Goal: Task Accomplishment & Management: Complete application form

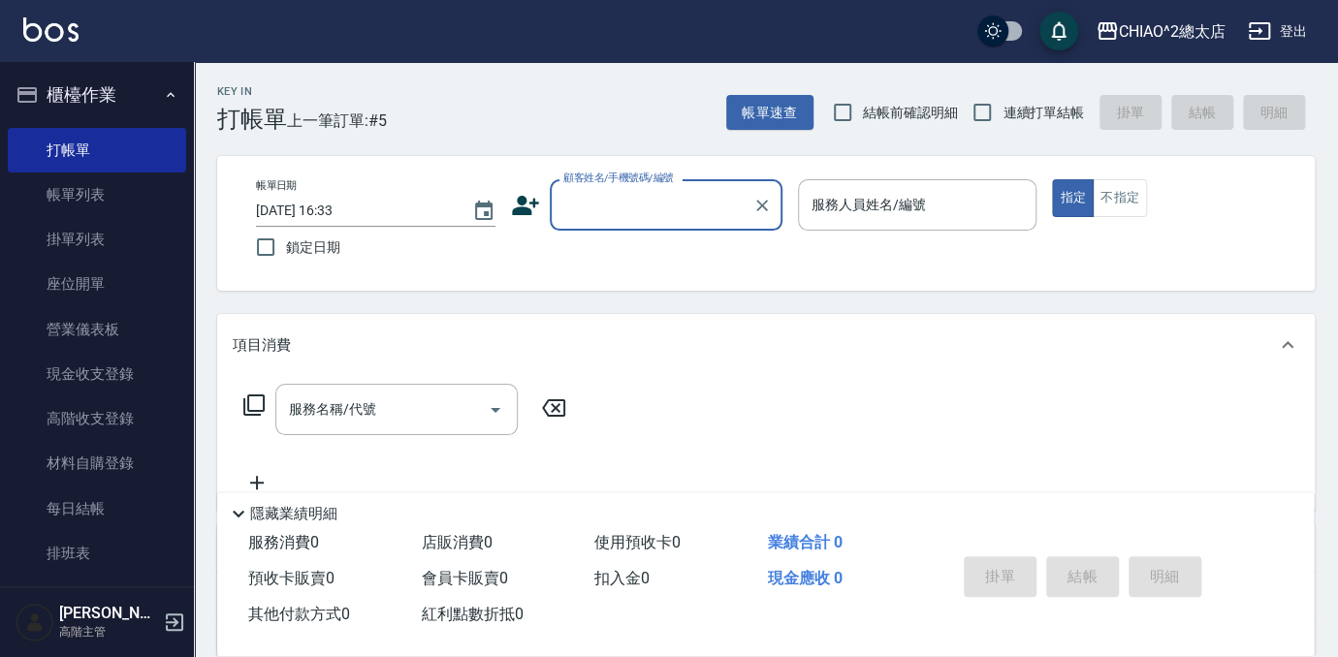
click at [625, 206] on input "顧客姓名/手機號碼/編號" at bounding box center [651, 205] width 186 height 34
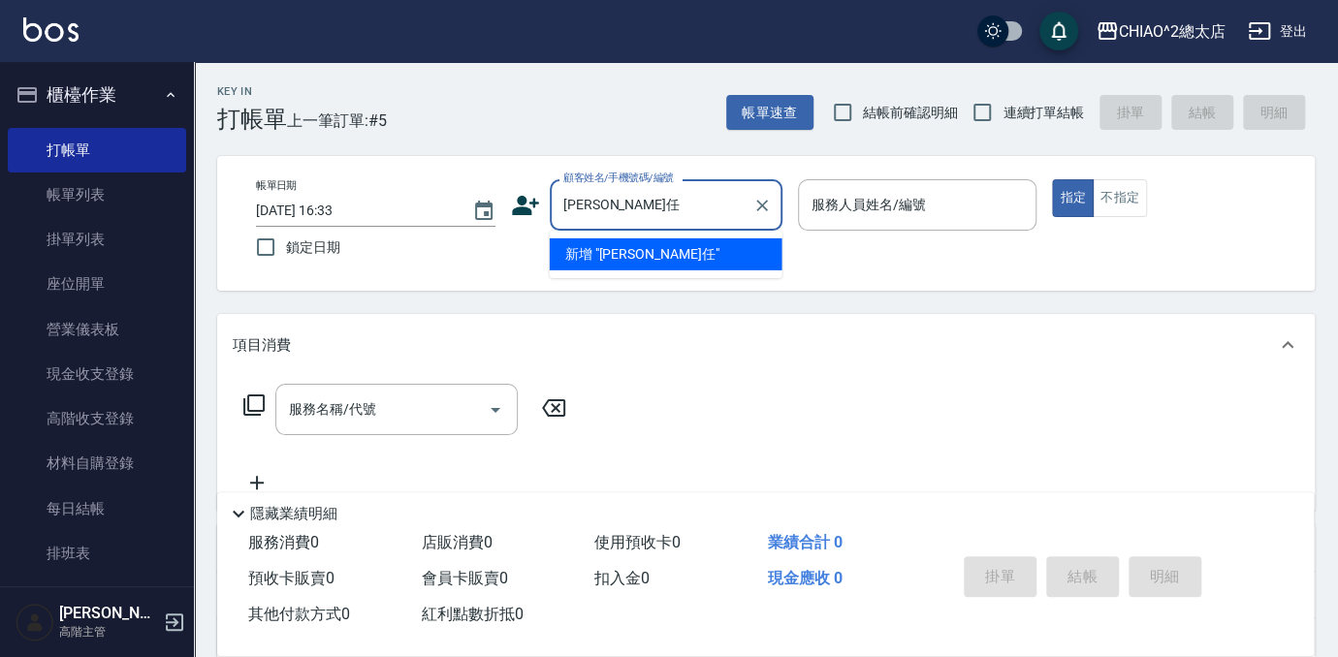
type input "[PERSON_NAME]任"
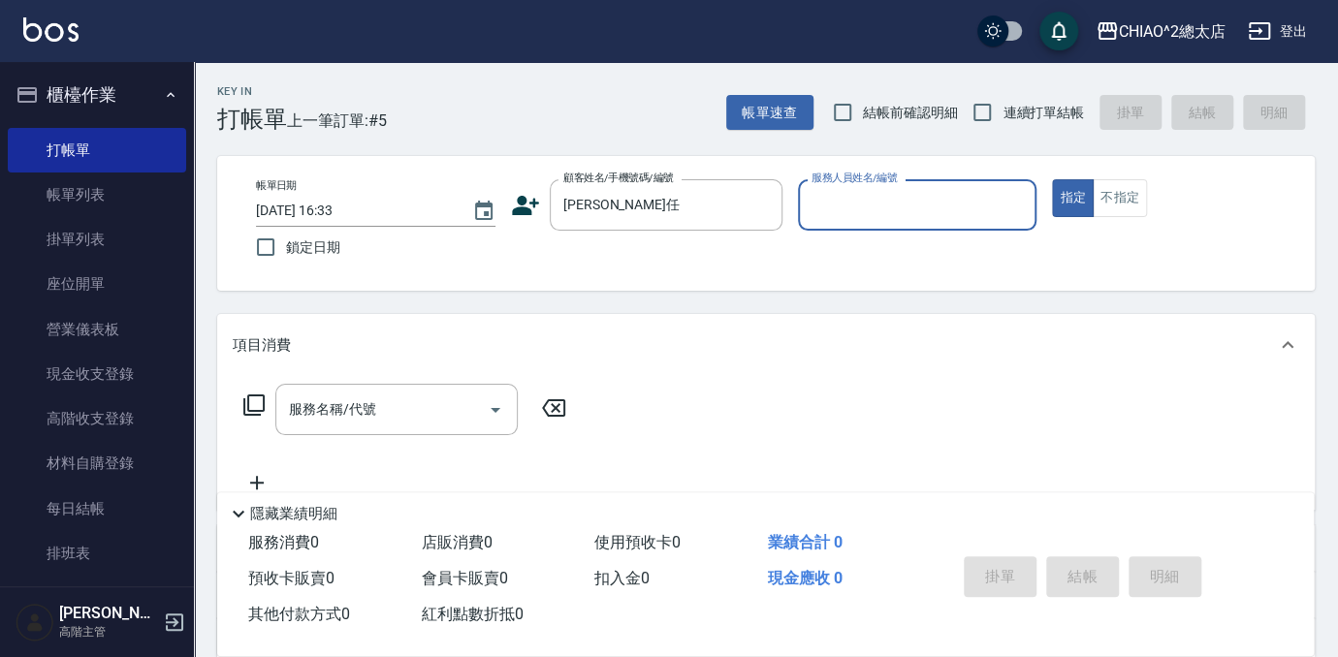
click at [843, 200] on input "服務人員姓名/編號" at bounding box center [918, 205] width 222 height 34
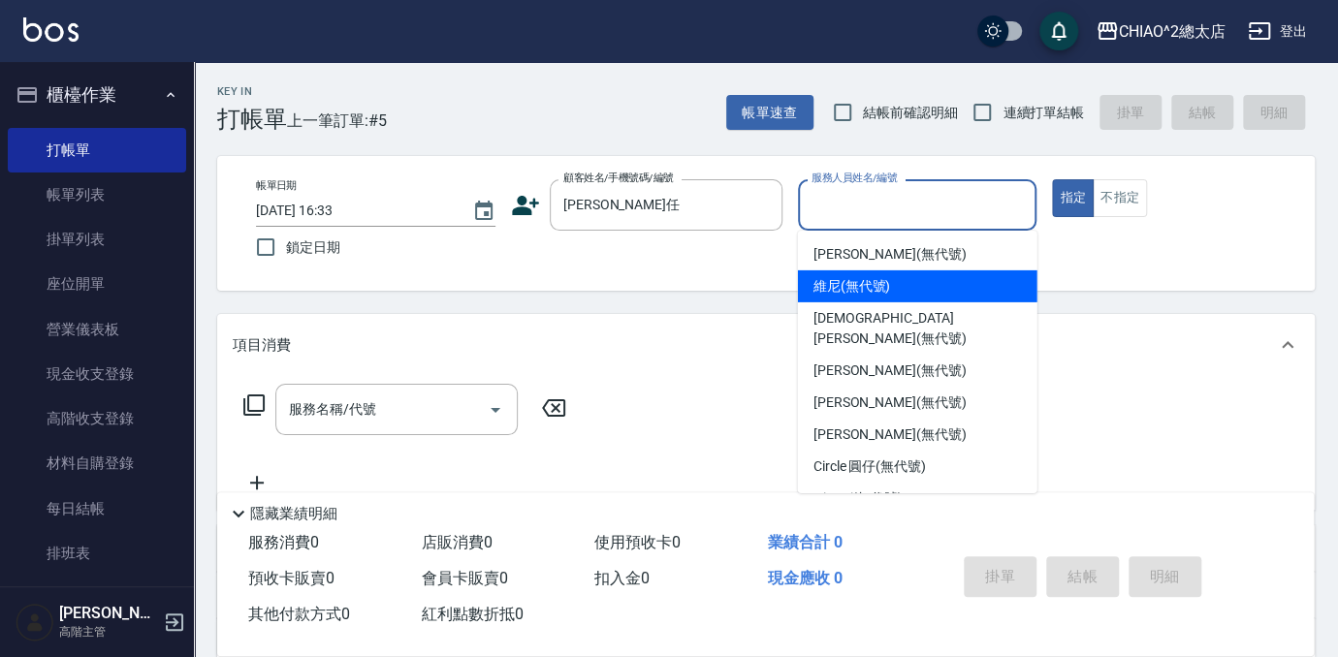
click at [905, 293] on div "維尼 (無代號)" at bounding box center [917, 286] width 239 height 32
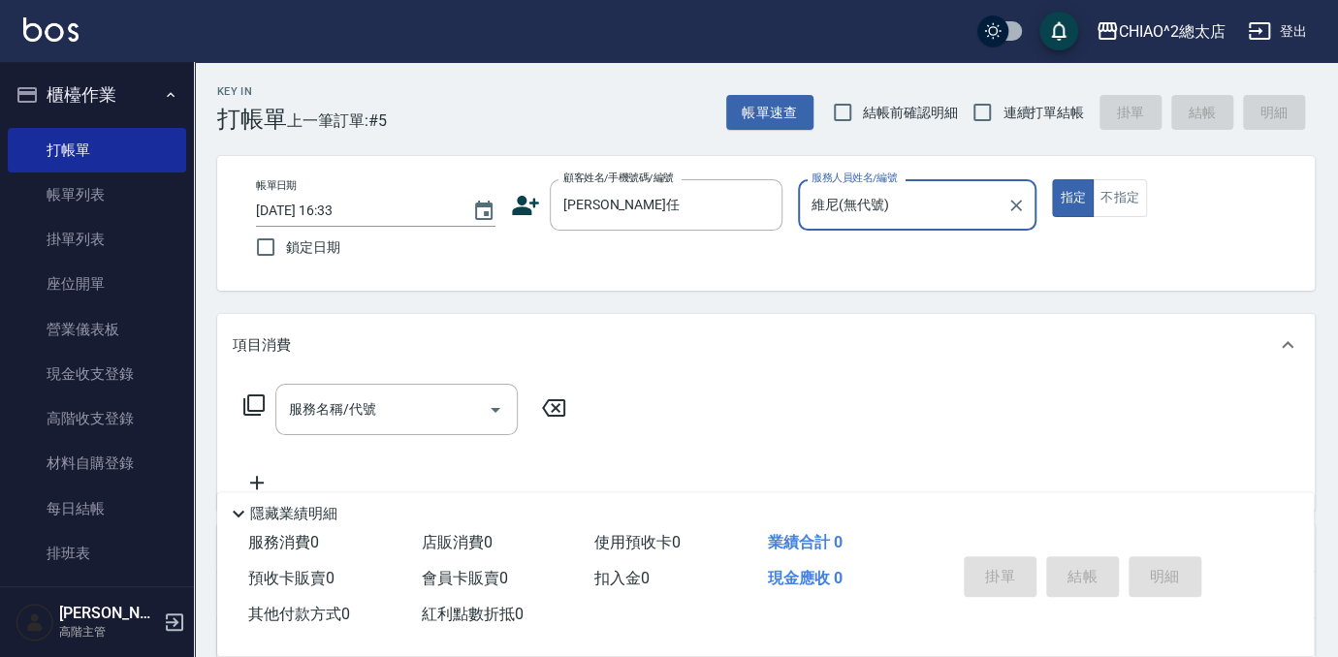
type input "維尼(無代號)"
click at [370, 420] on input "服務名稱/代號" at bounding box center [382, 410] width 196 height 34
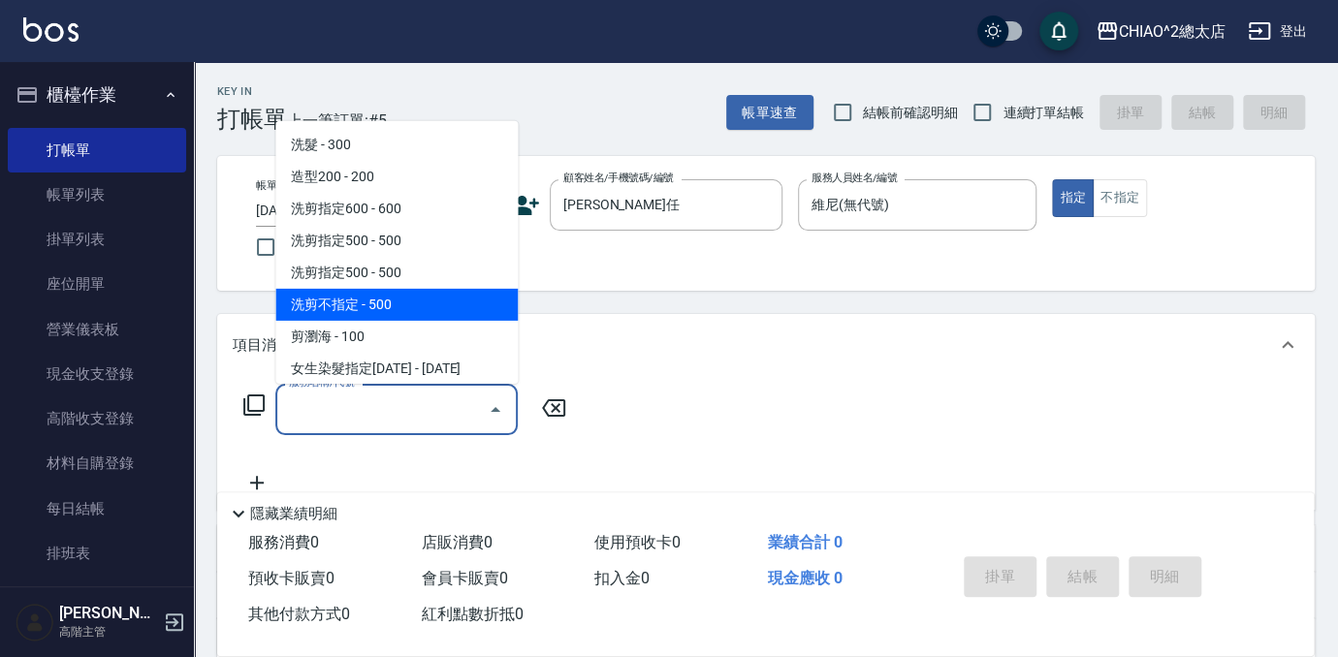
click at [342, 314] on span "洗剪不指定 - 500" at bounding box center [396, 305] width 242 height 32
type input "洗剪不指定(103110)"
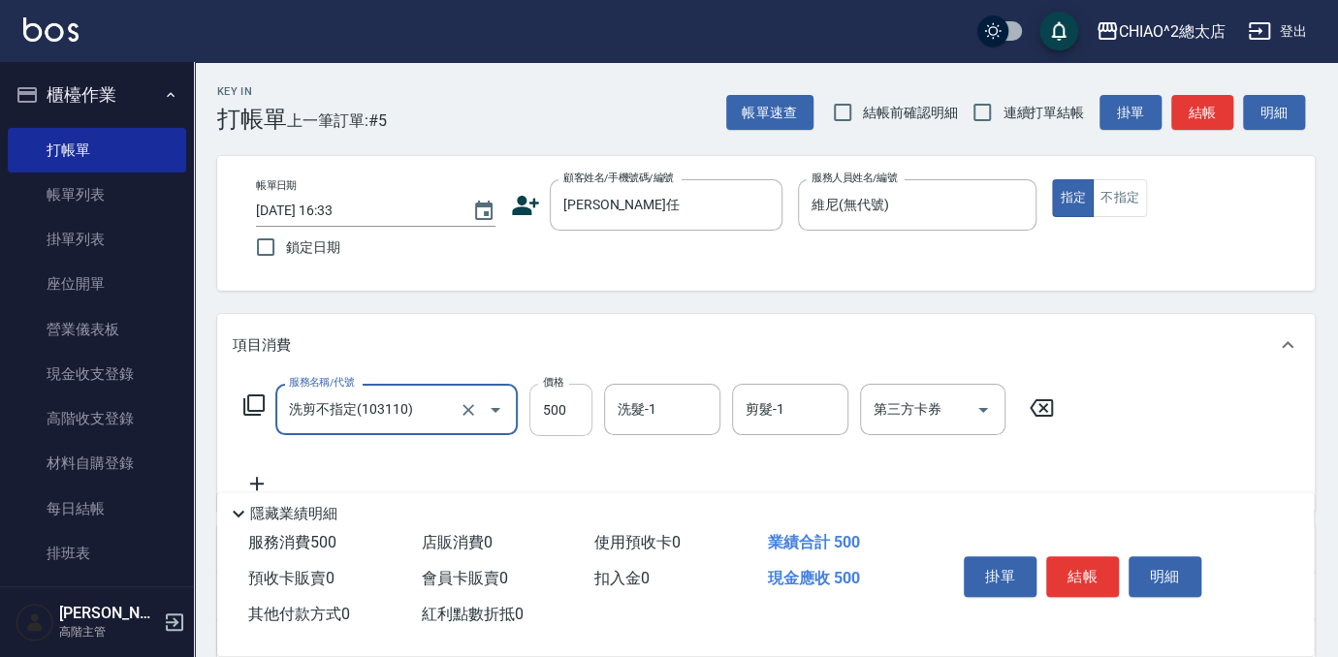
click at [584, 412] on input "500" at bounding box center [560, 410] width 63 height 52
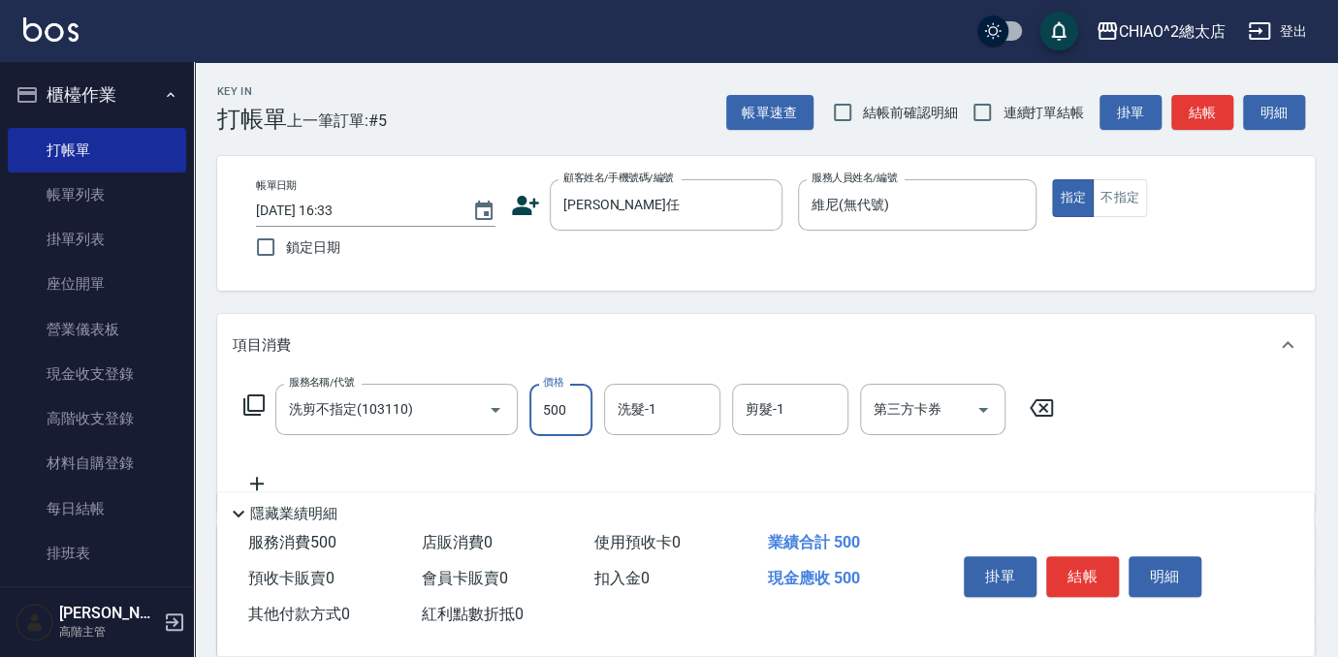
click at [584, 412] on input "500" at bounding box center [560, 410] width 63 height 52
click at [620, 471] on div "服務名稱/代號 洗剪不指定(103110) 服務名稱/代號 價格 600 價格 洗髮-1 洗髮-1 剪髮-1 剪髮-1 第三方卡券 第三方卡券" at bounding box center [649, 439] width 833 height 111
click at [549, 399] on input "600" at bounding box center [560, 410] width 63 height 52
type input "540"
click at [609, 463] on div "服務名稱/代號 洗剪不指定(103110) 服務名稱/代號 價格 540 價格 洗髮-1 洗髮-1 剪髮-1 剪髮-1 第三方卡券 第三方卡券" at bounding box center [649, 439] width 833 height 111
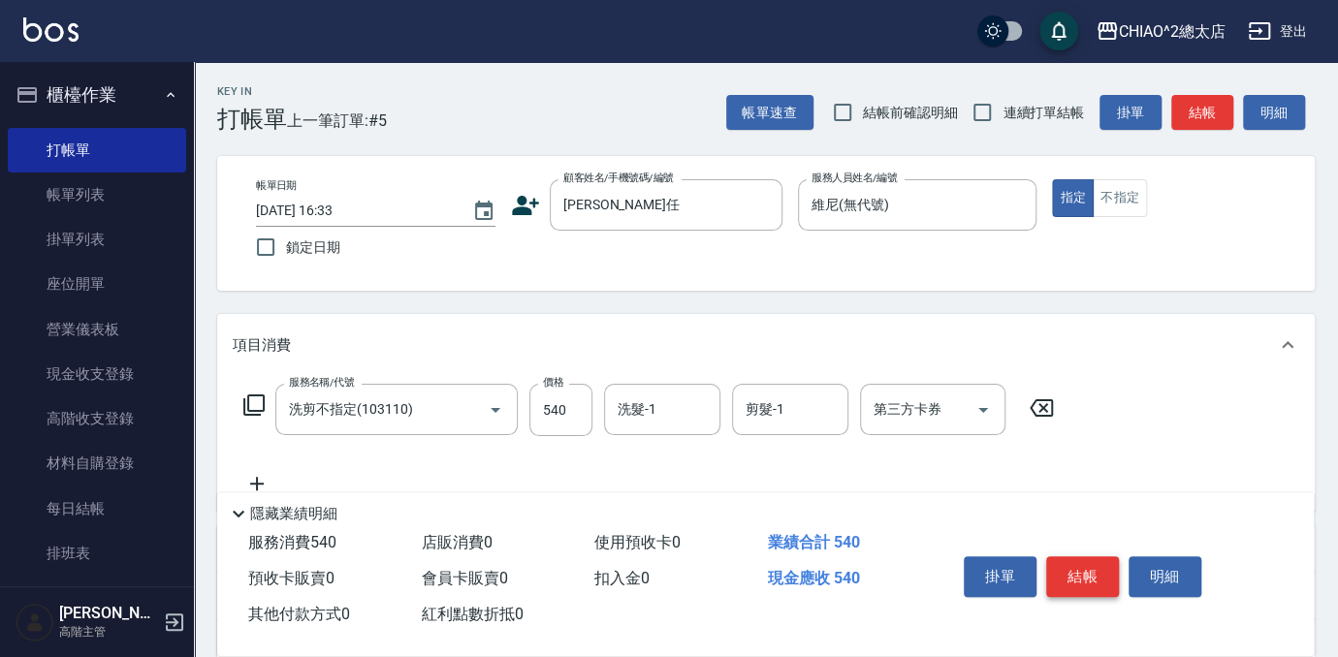
click at [1094, 574] on button "結帳" at bounding box center [1082, 577] width 73 height 41
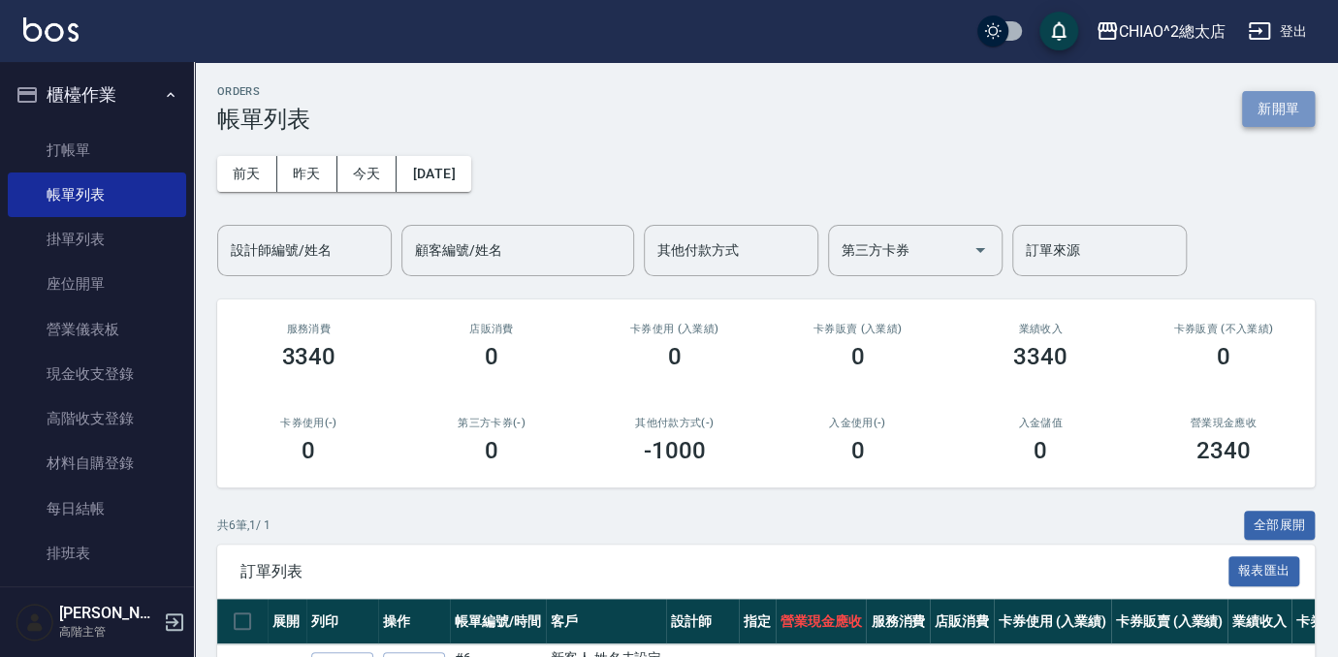
click at [1274, 115] on button "新開單" at bounding box center [1278, 109] width 73 height 36
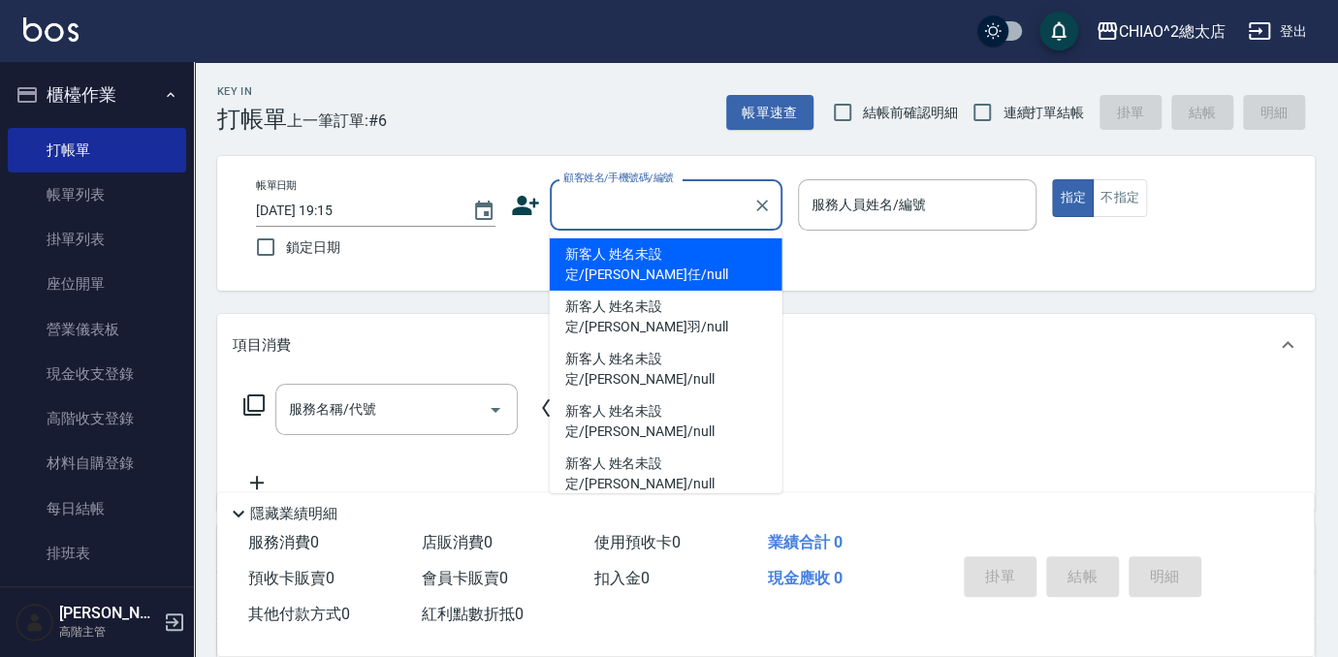
click at [654, 217] on input "顧客姓名/手機號碼/編號" at bounding box center [651, 205] width 186 height 34
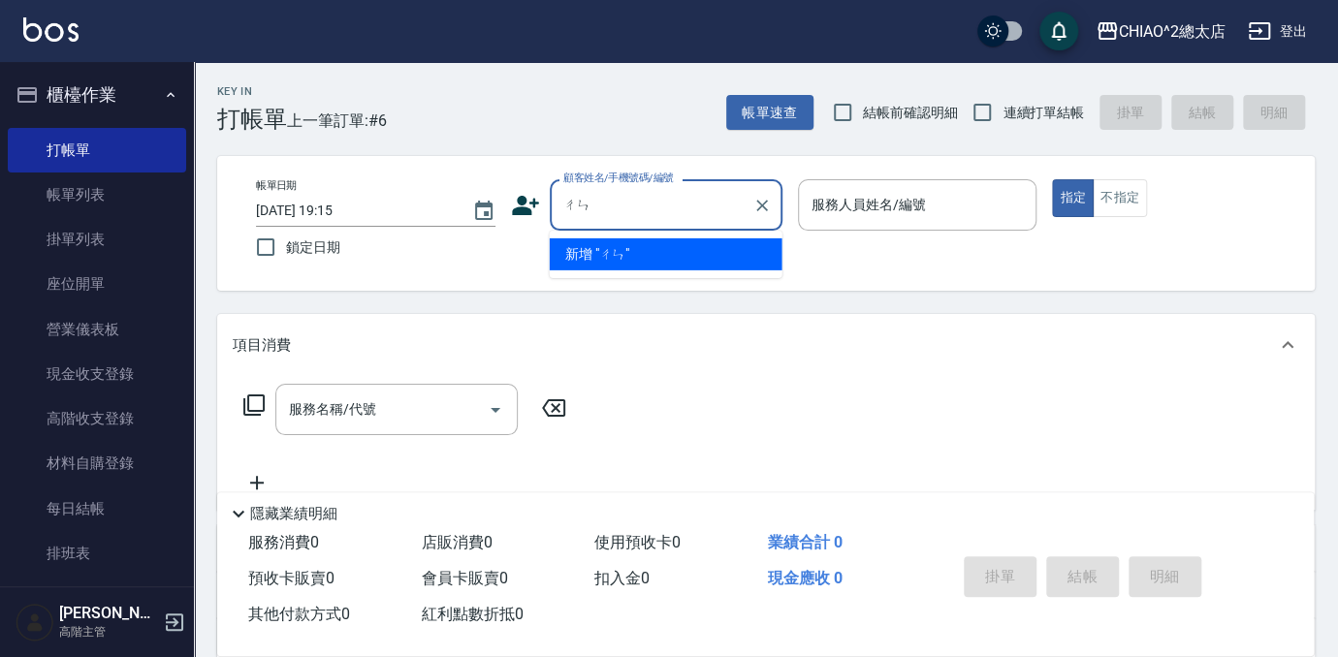
type input "陳"
type input "磣"
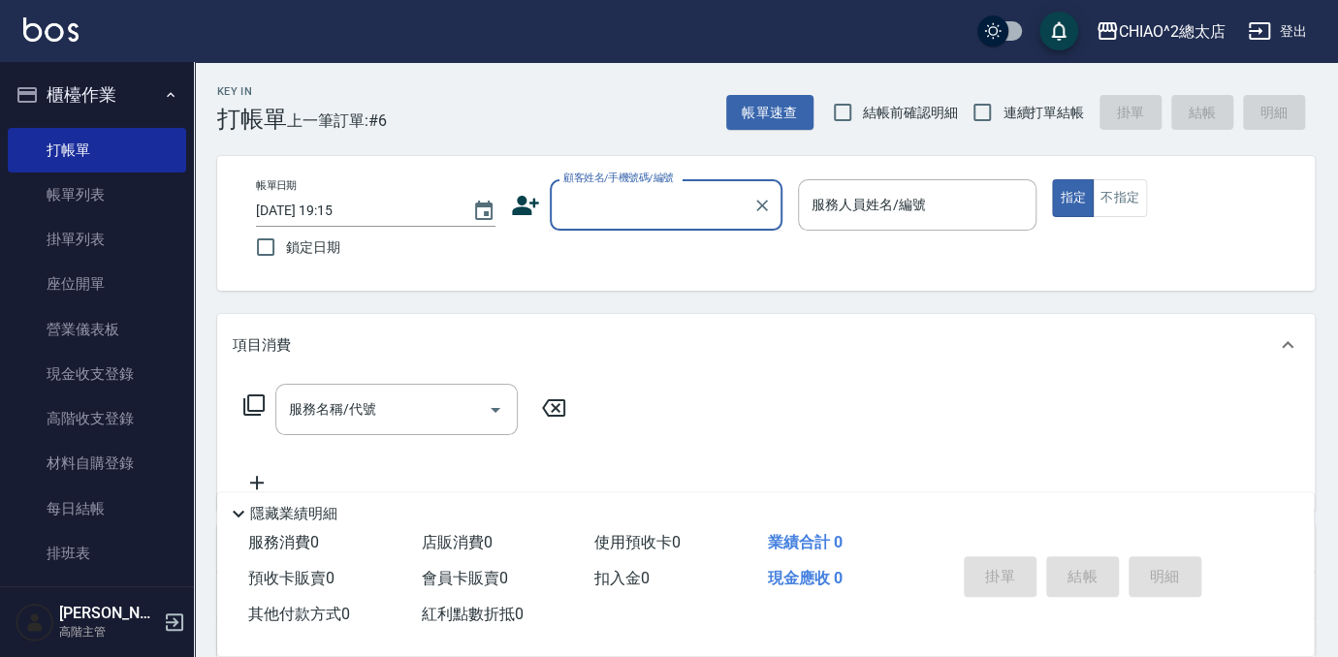
type input "ㄔ"
type input "t"
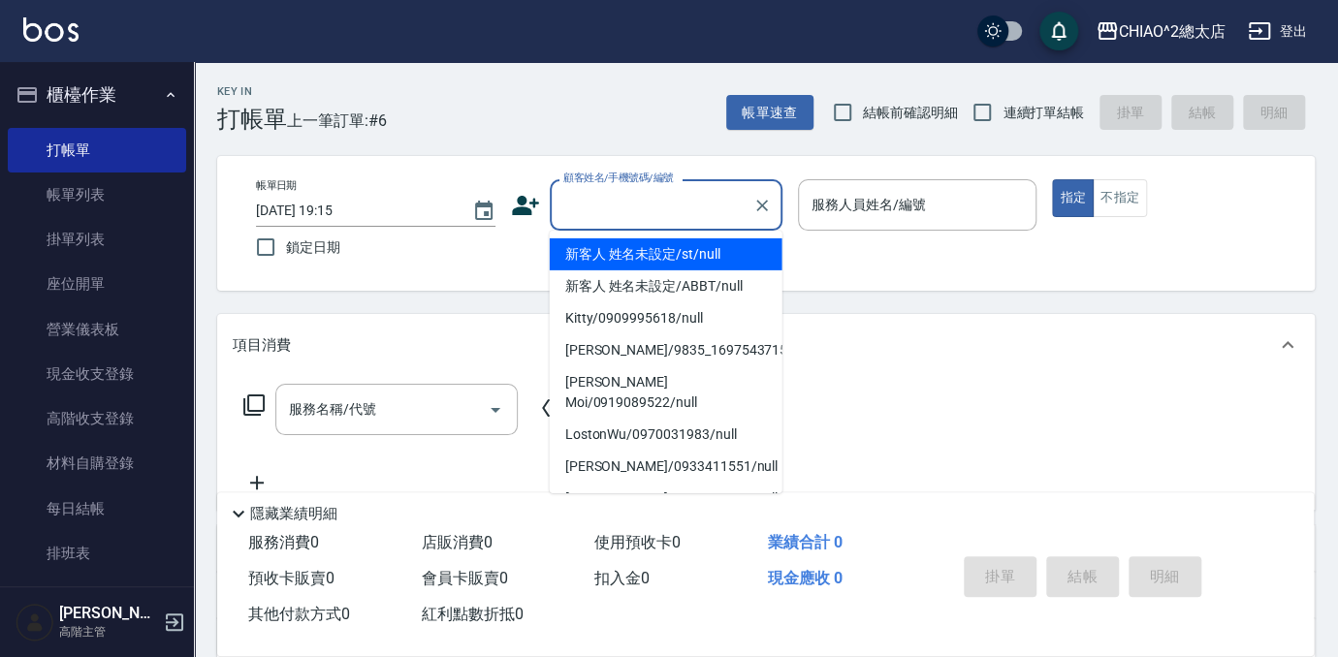
type input "t"
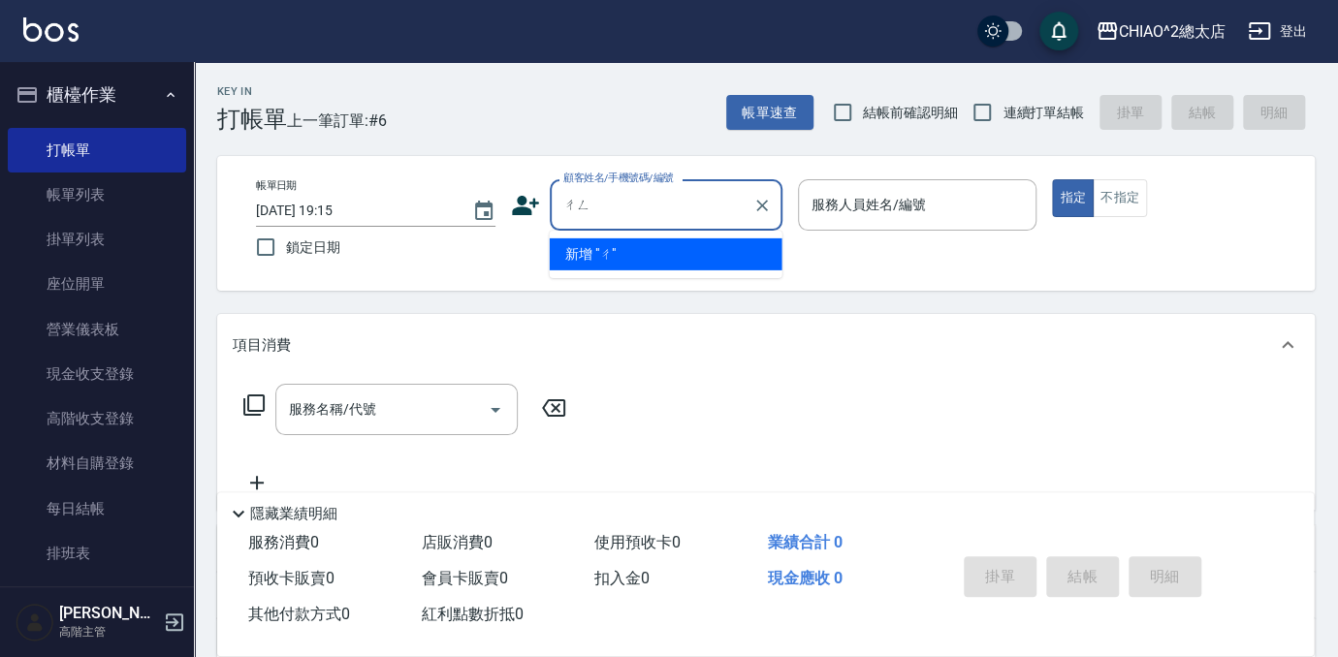
type input "逞"
type input "陳"
type input "磣"
type input "塣"
type input "磣"
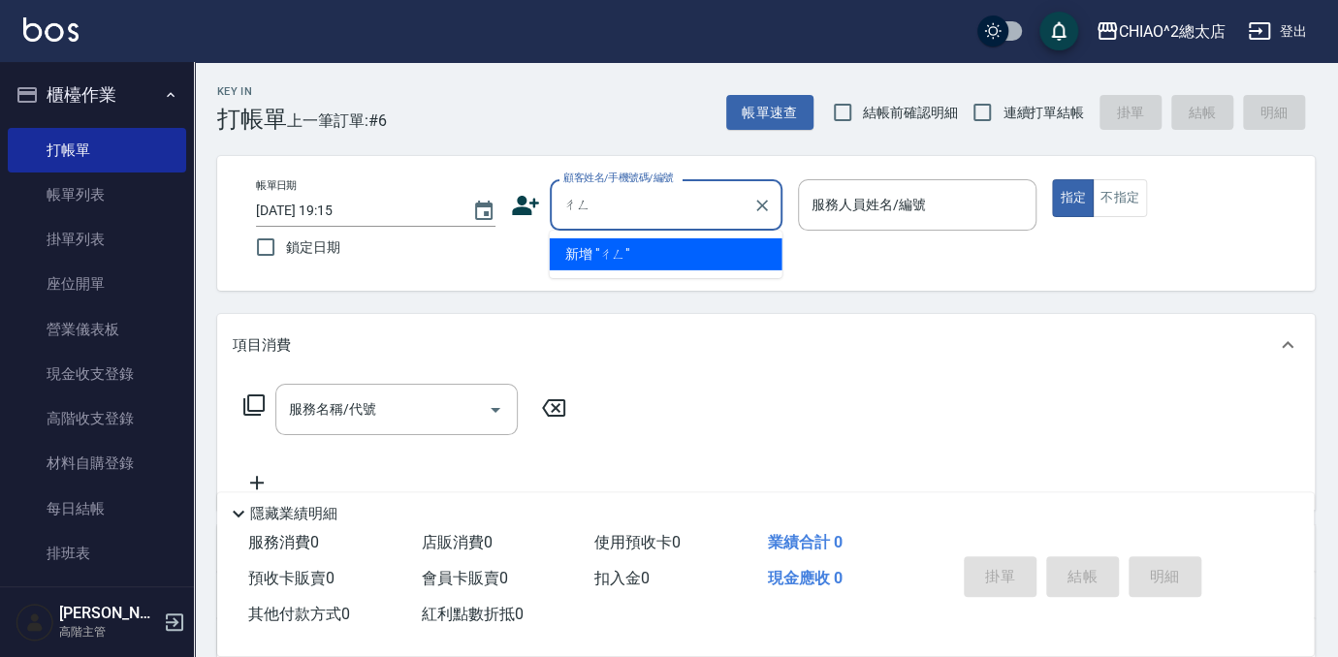
type input "塣"
type input "整"
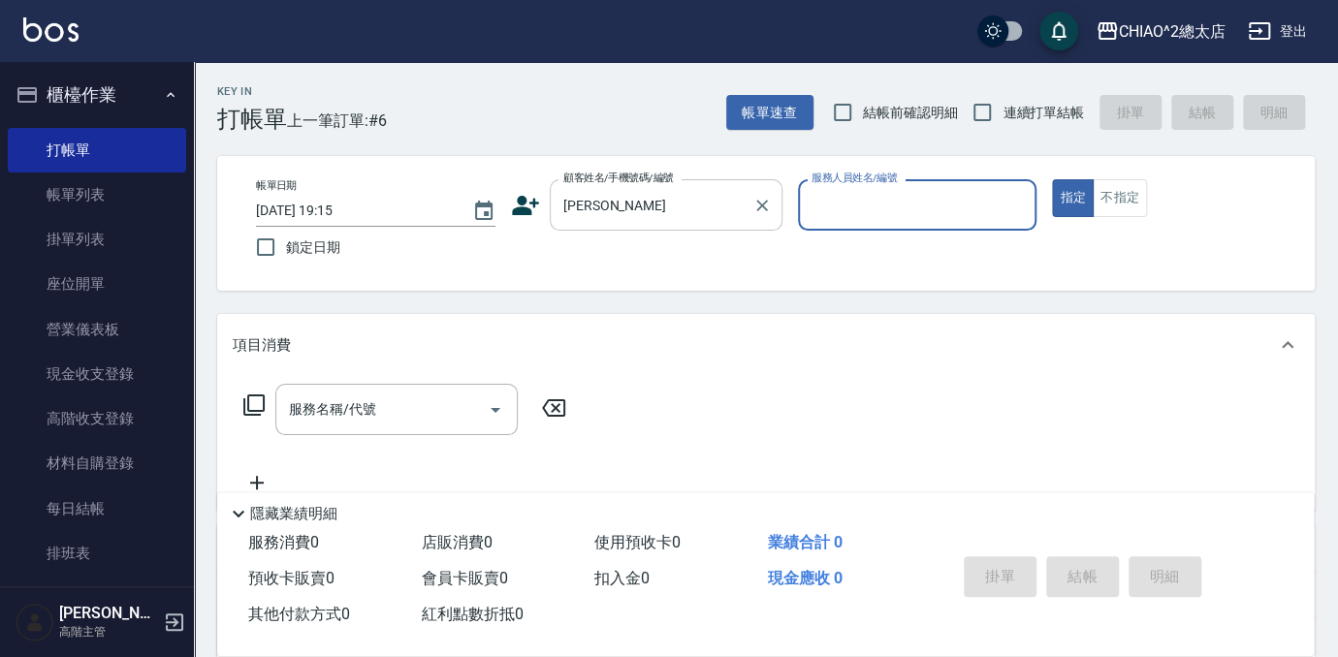
click at [704, 223] on div "[PERSON_NAME]和 顧客姓名/手機號碼/編號" at bounding box center [666, 204] width 233 height 51
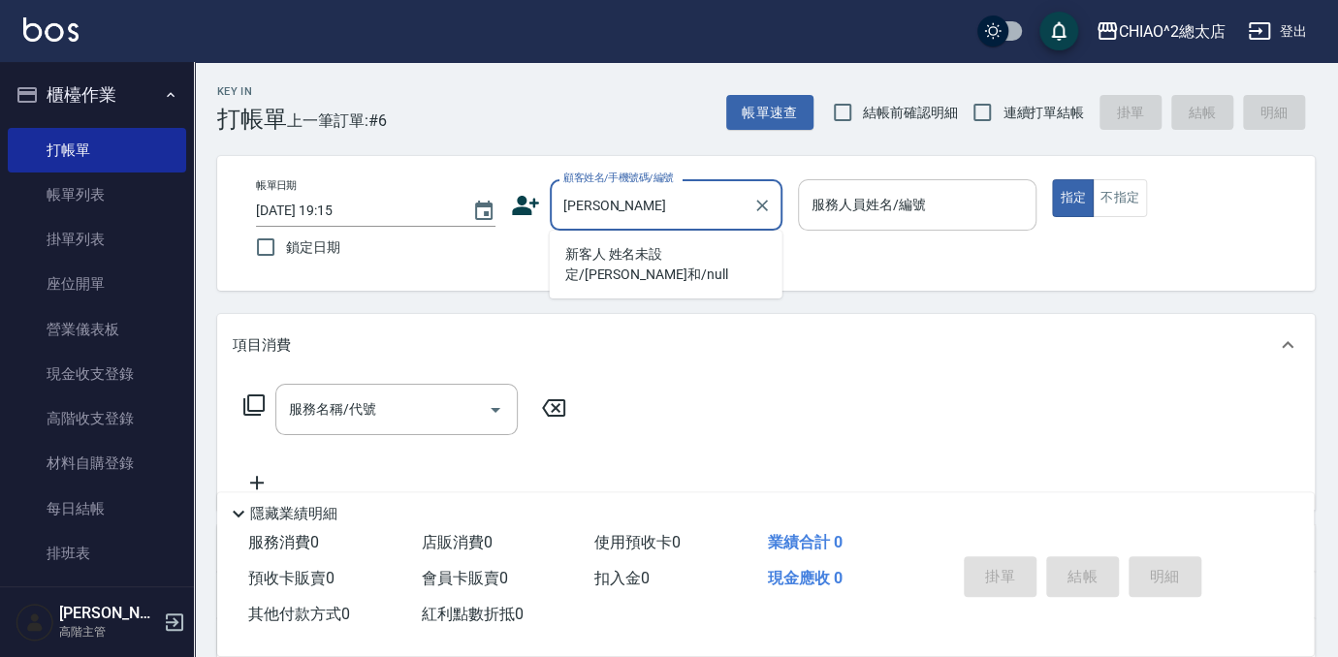
type input "[PERSON_NAME]"
click at [825, 202] on div "服務人員姓名/編號 服務人員姓名/編號" at bounding box center [917, 204] width 239 height 51
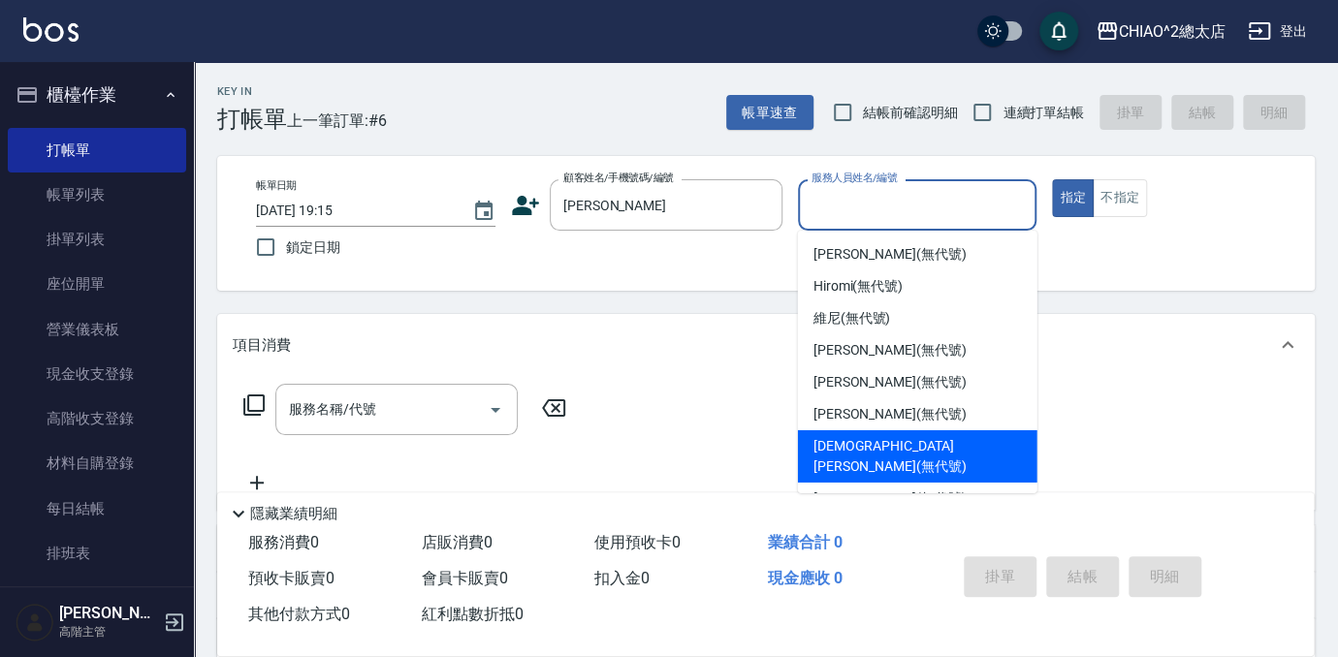
scroll to position [72, 0]
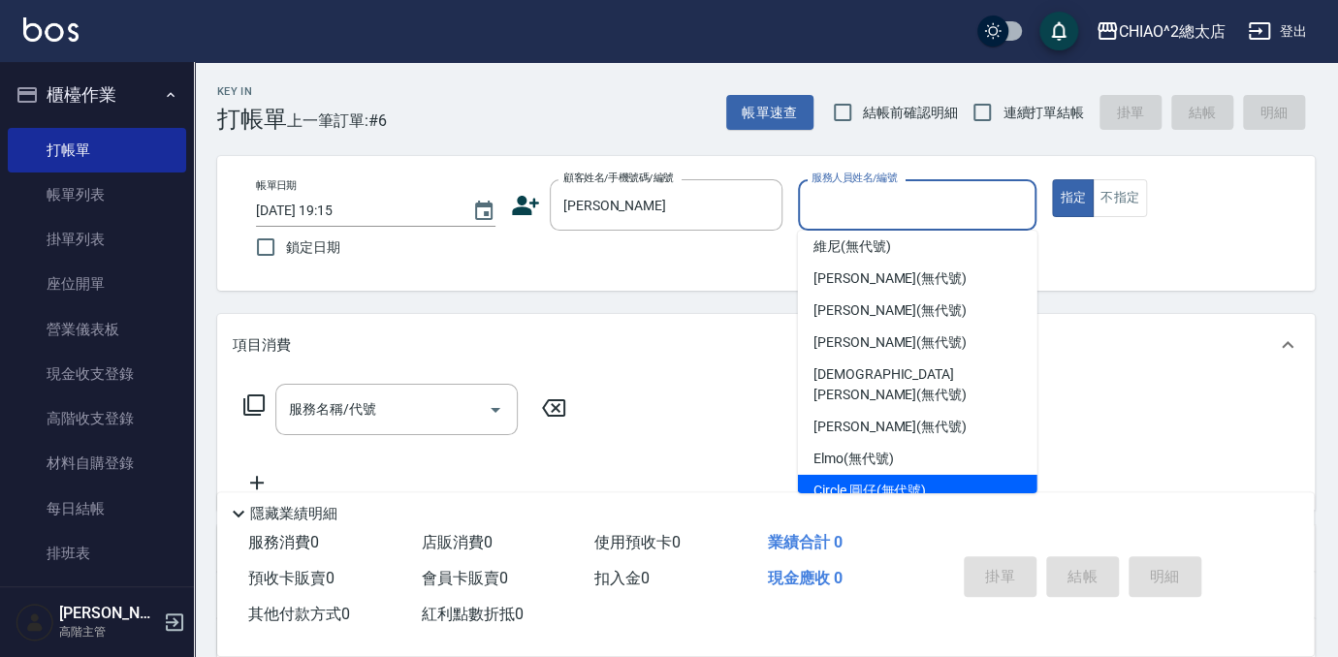
click at [847, 481] on span "Circle 圓仔 (無代號)" at bounding box center [869, 491] width 112 height 20
type input "Circle 圓仔(無代號)"
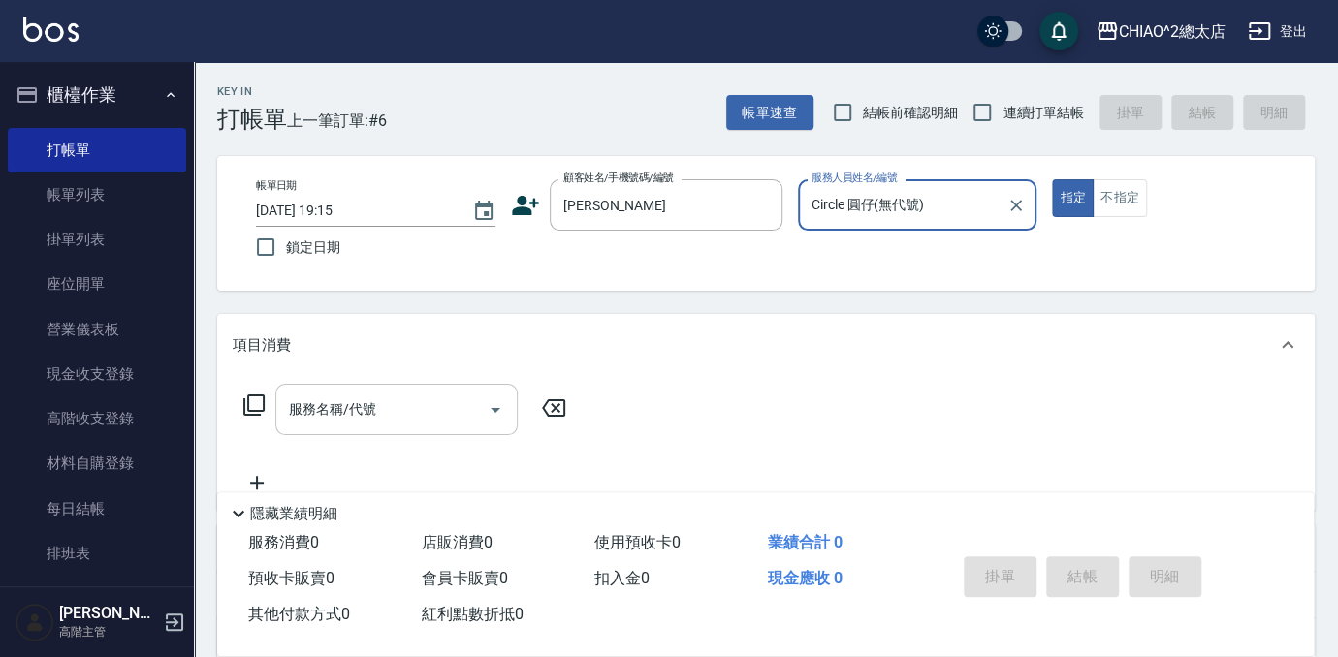
click at [310, 410] on div "服務名稱/代號 服務名稱/代號" at bounding box center [396, 409] width 242 height 51
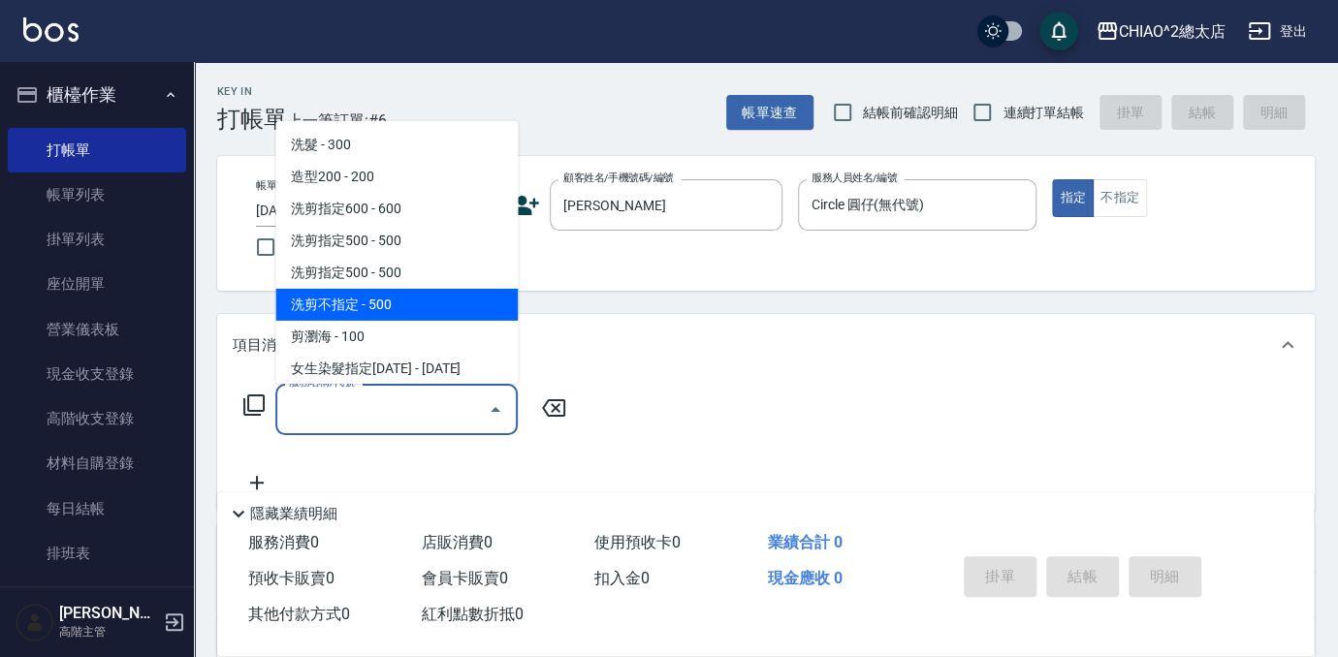
click at [366, 312] on span "洗剪不指定 - 500" at bounding box center [396, 305] width 242 height 32
type input "洗剪不指定(103110)"
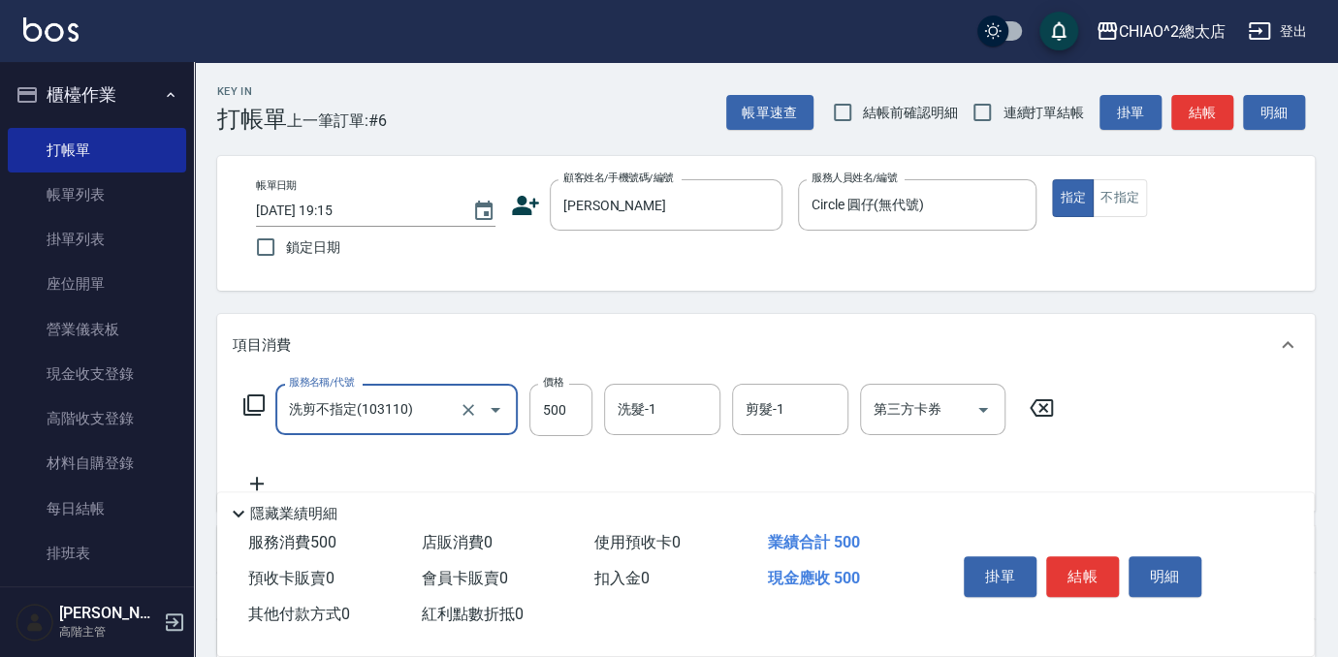
click at [595, 421] on div "服務名稱/代號 洗剪不指定(103110) 服務名稱/代號 價格 500 價格 洗髮-1 洗髮-1 剪髮-1 剪髮-1 第三方卡券 第三方卡券" at bounding box center [649, 410] width 833 height 52
click at [589, 422] on input "500" at bounding box center [560, 410] width 63 height 52
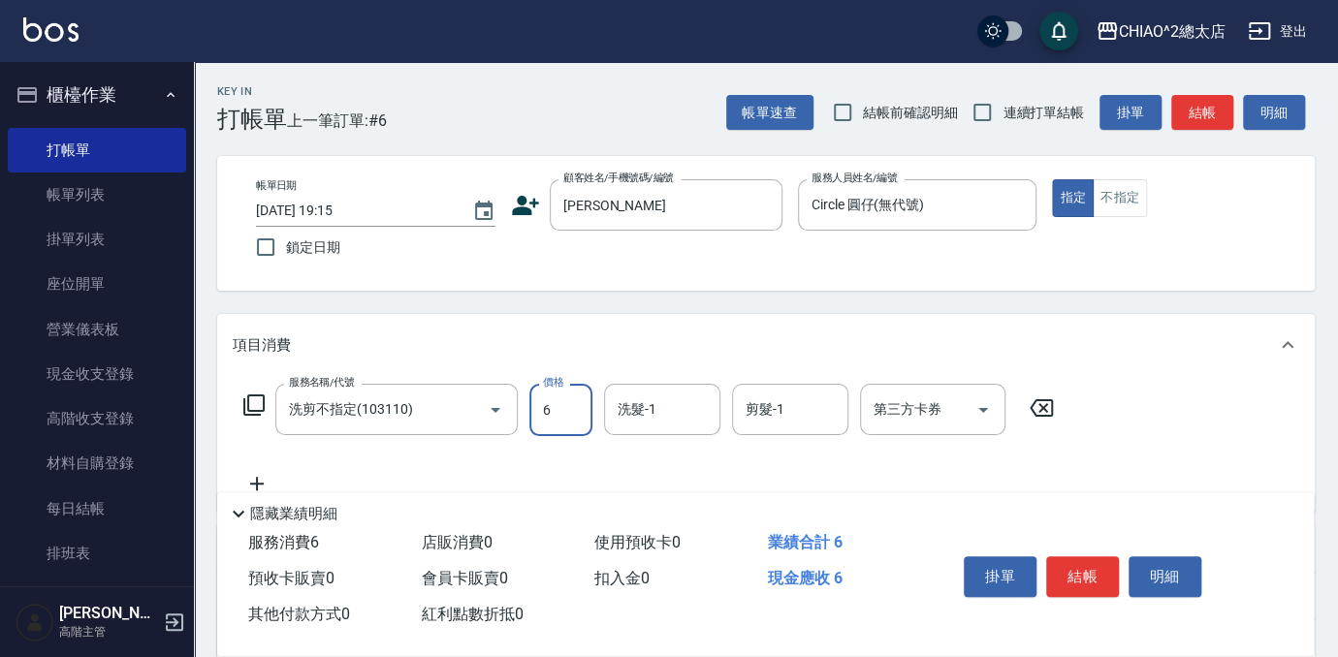
type input "600"
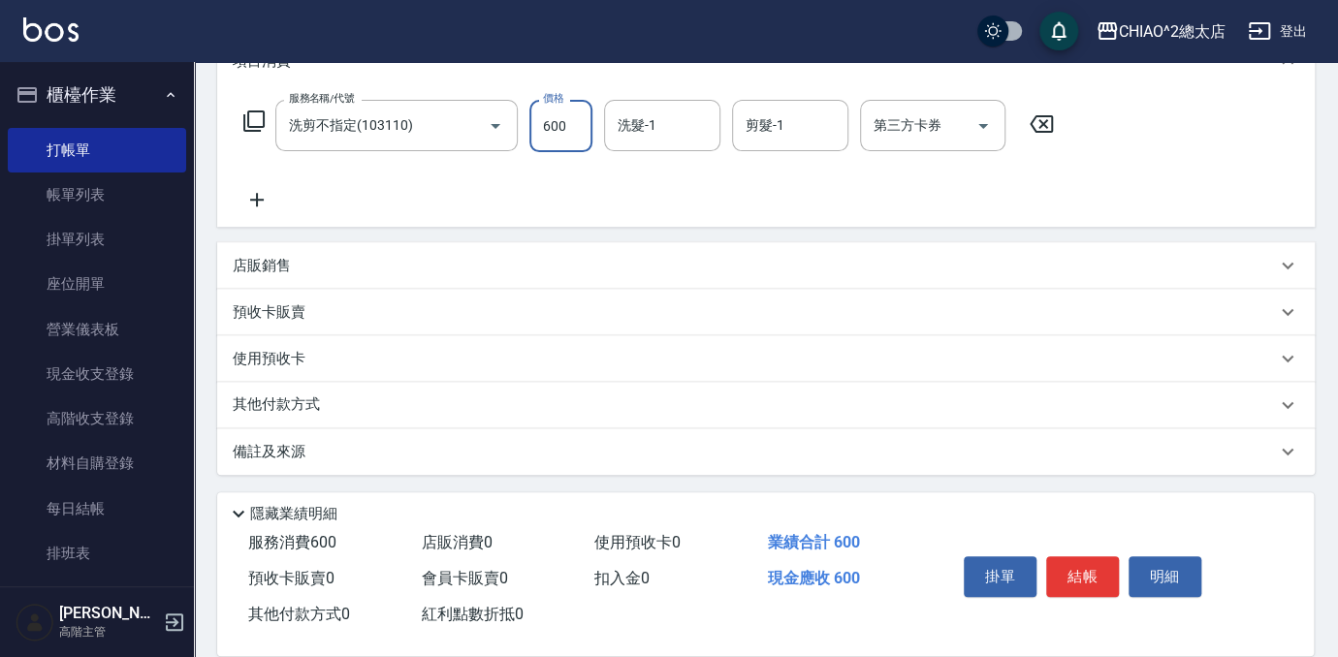
scroll to position [285, 0]
click at [273, 351] on p "使用預收卡" at bounding box center [269, 358] width 73 height 20
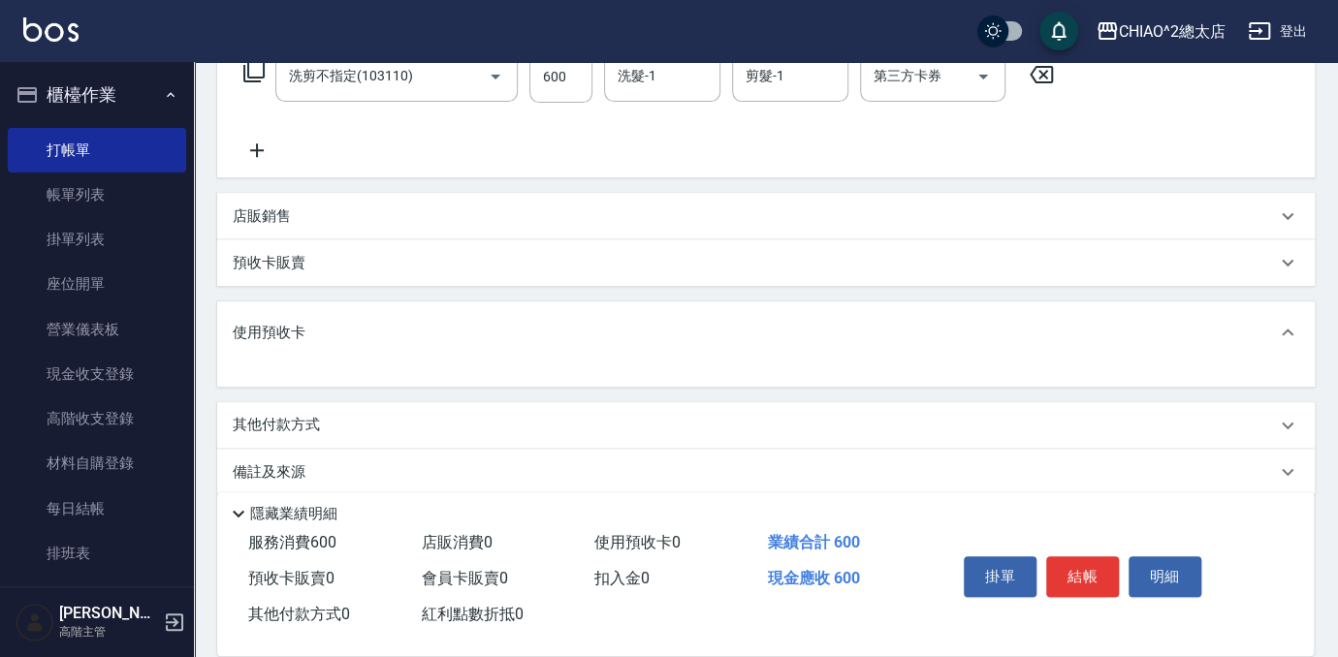
scroll to position [355, 0]
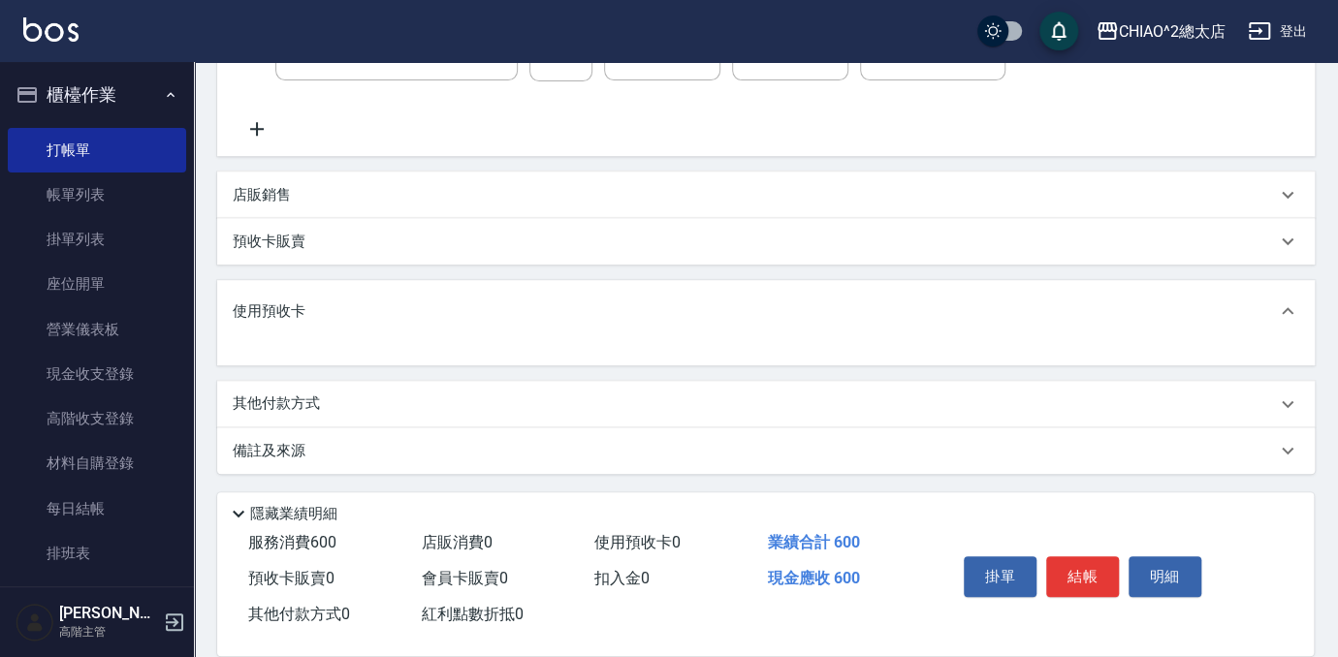
click at [290, 403] on p "其他付款方式" at bounding box center [281, 404] width 97 height 21
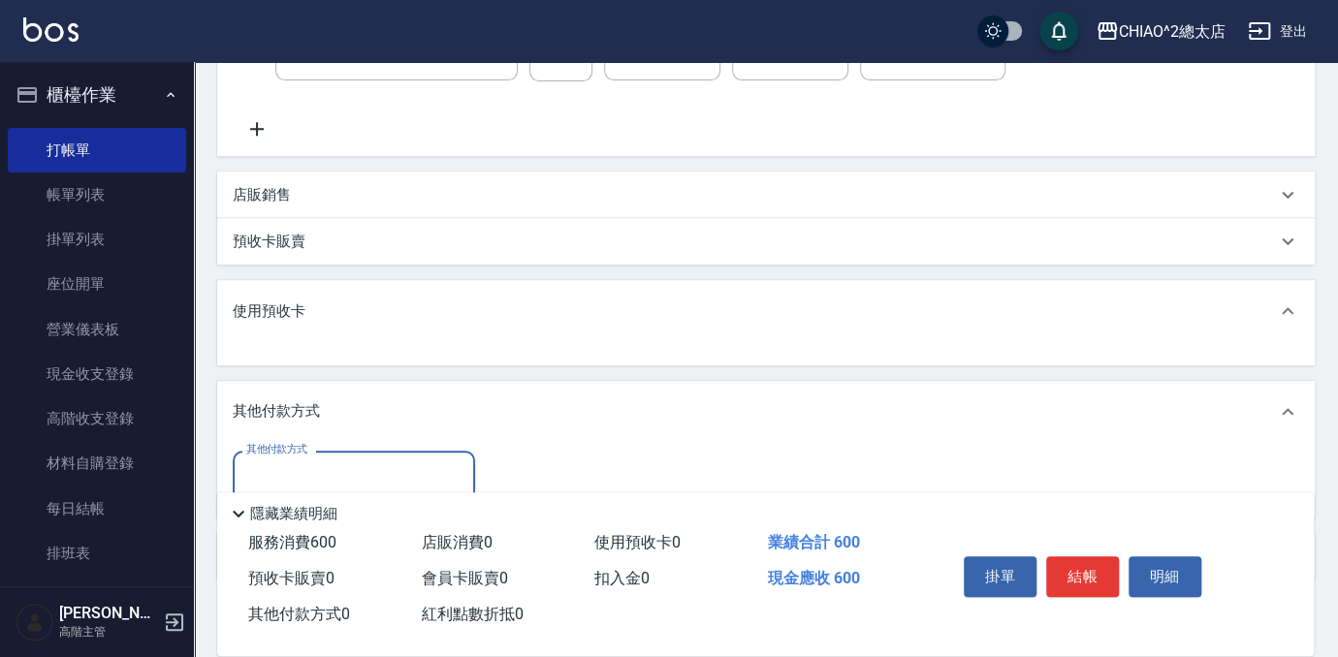
scroll to position [0, 0]
click at [291, 470] on input "其他付款方式" at bounding box center [353, 477] width 225 height 34
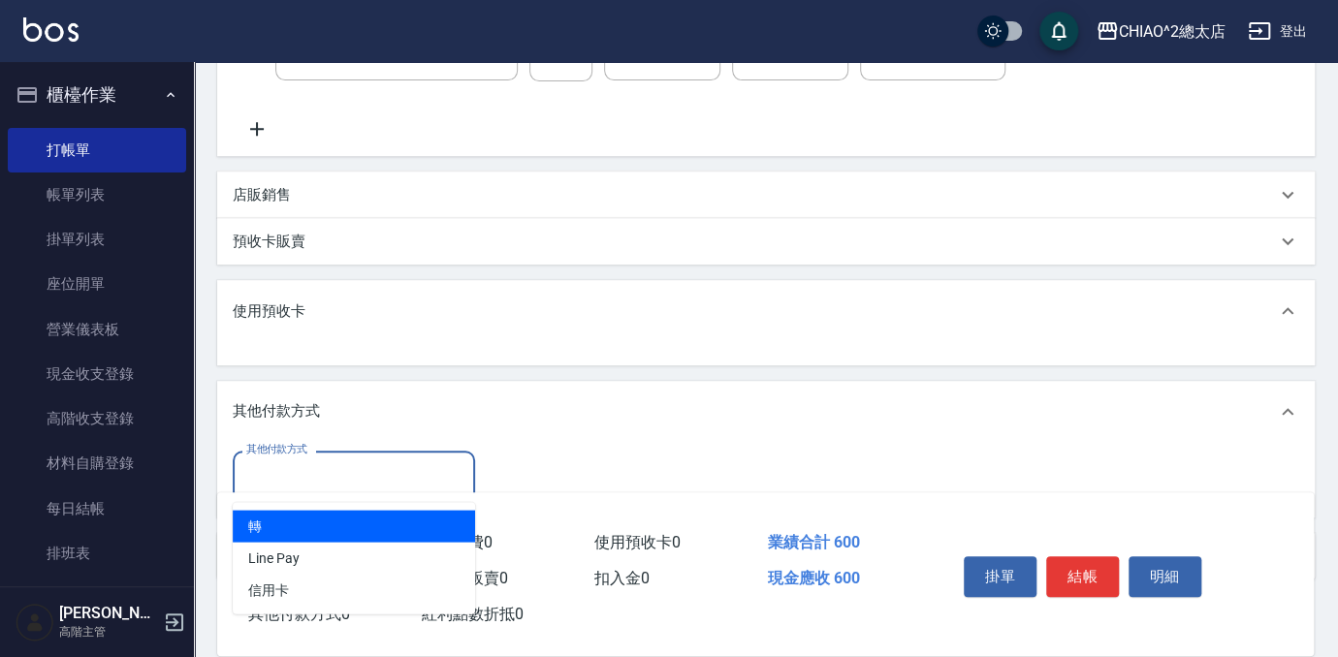
click at [302, 531] on span "轉" at bounding box center [354, 526] width 242 height 32
type input "轉"
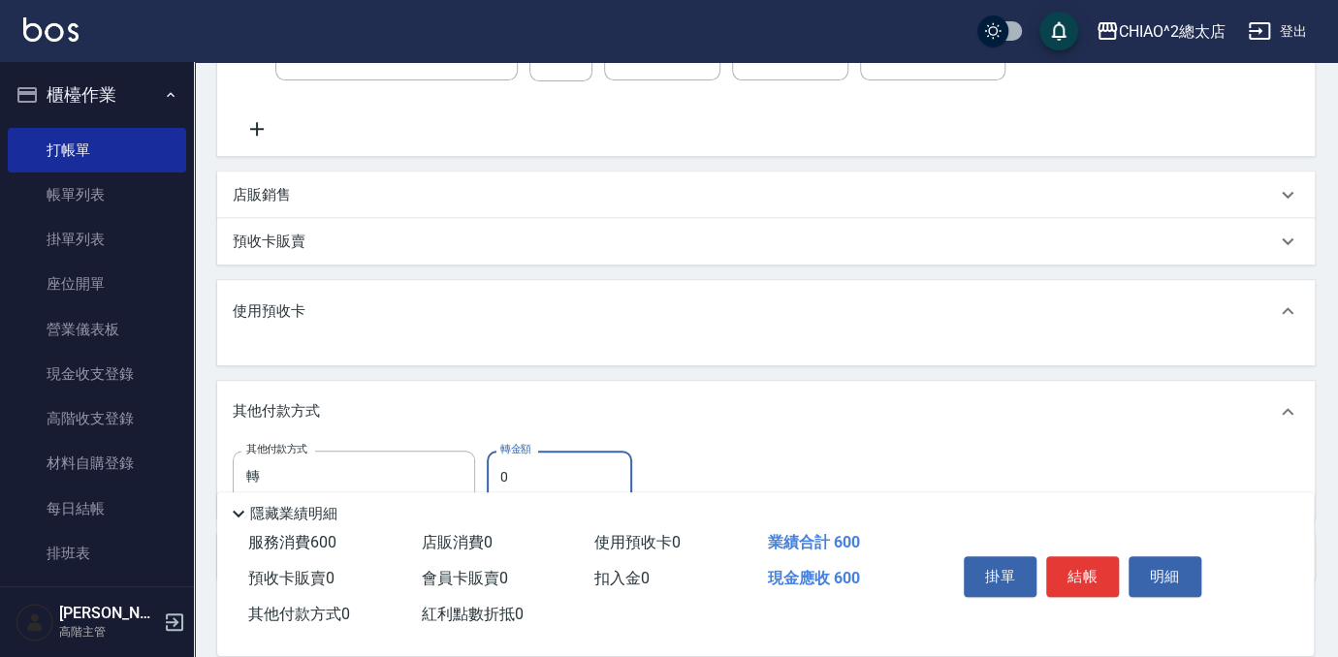
click at [513, 470] on input "0" at bounding box center [559, 477] width 145 height 52
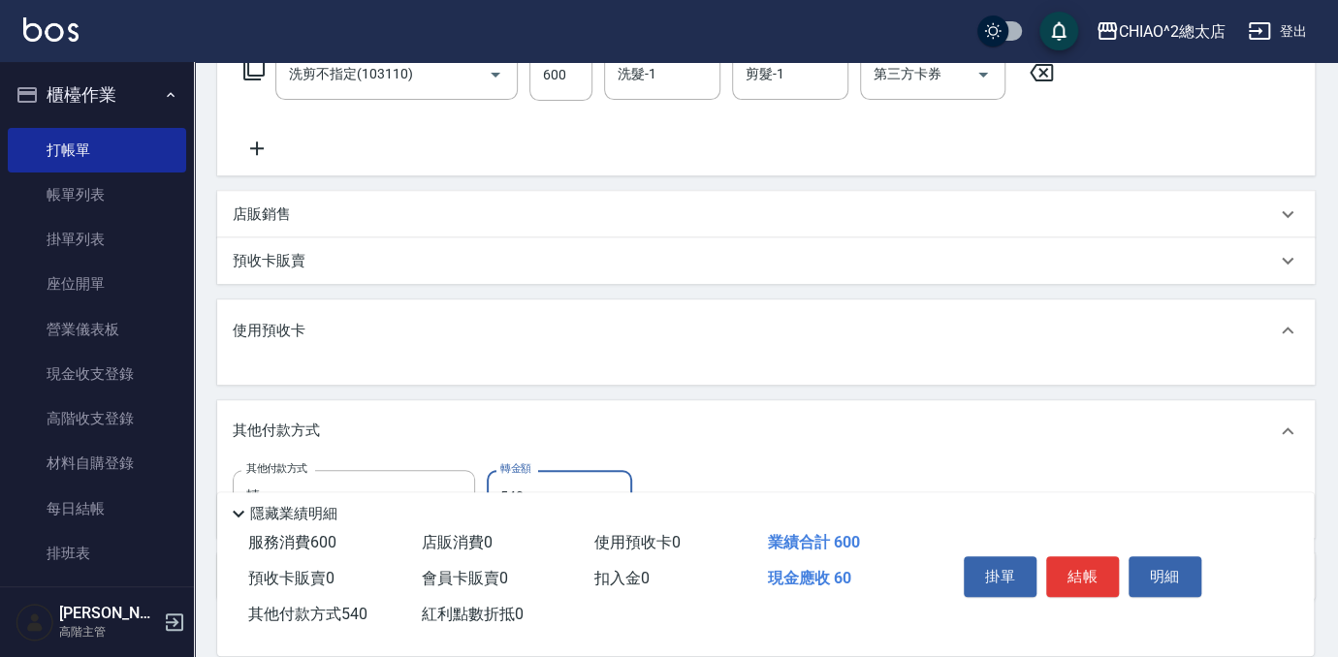
scroll to position [462, 0]
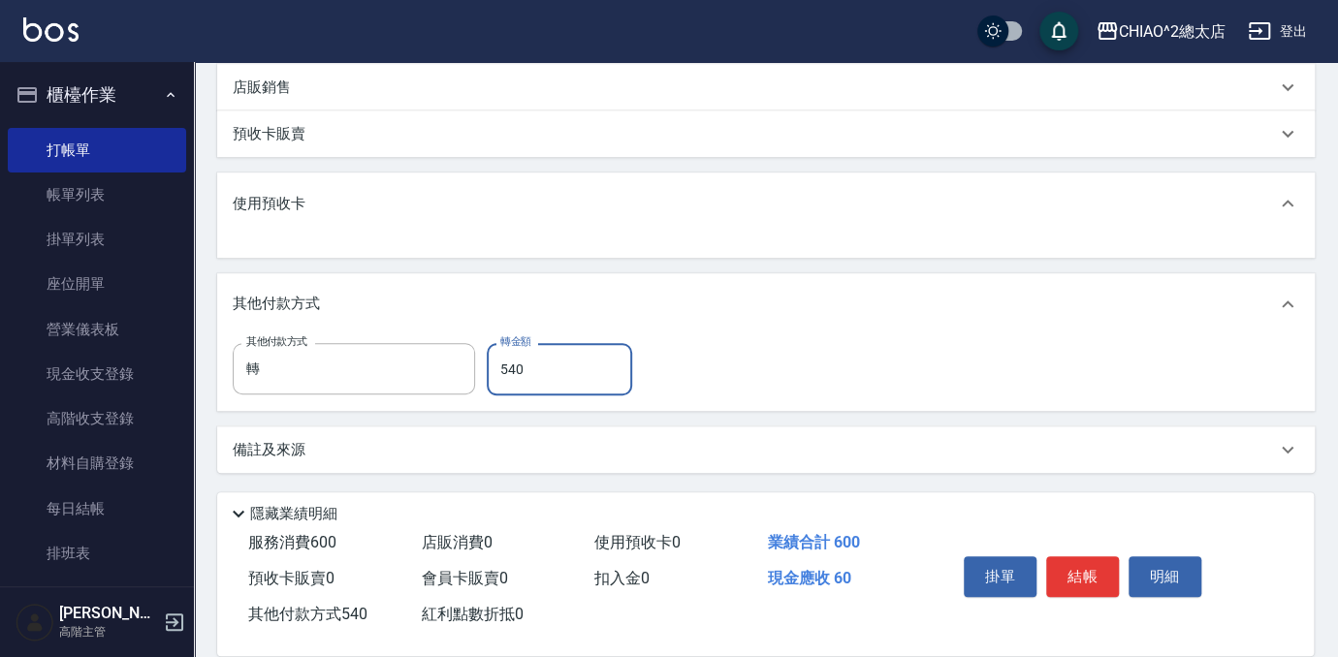
click at [553, 368] on input "540" at bounding box center [559, 369] width 145 height 52
type input "600"
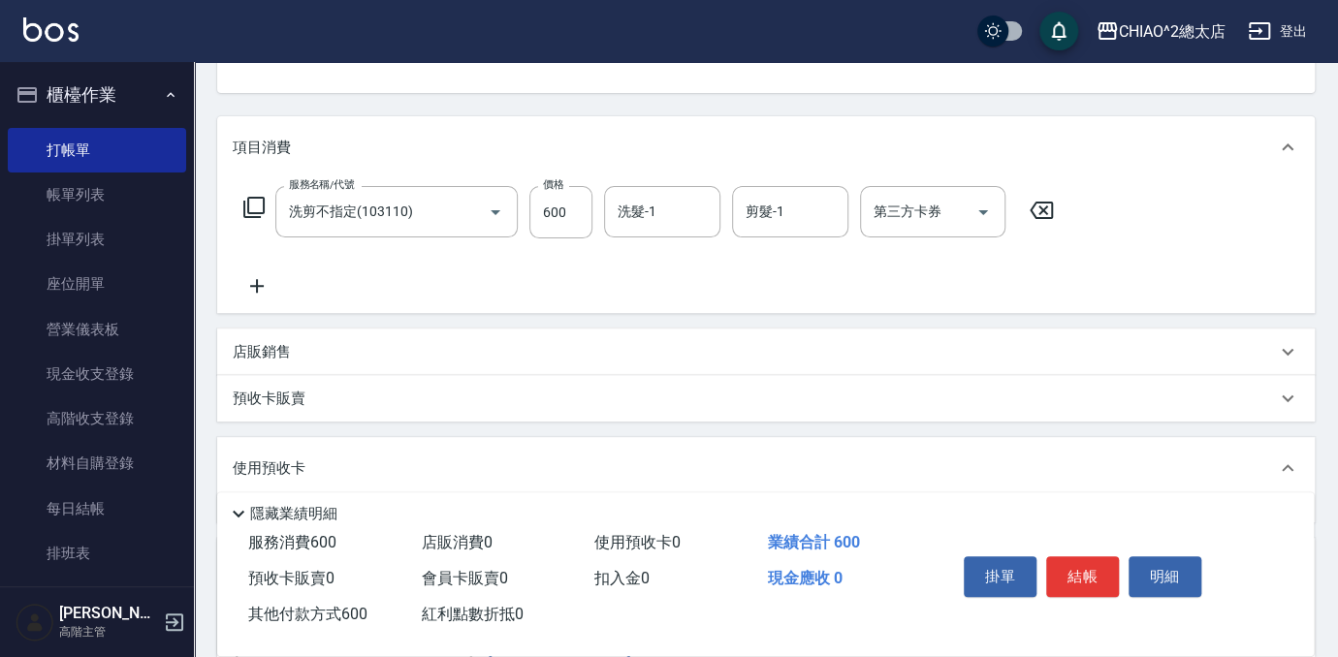
scroll to position [21, 0]
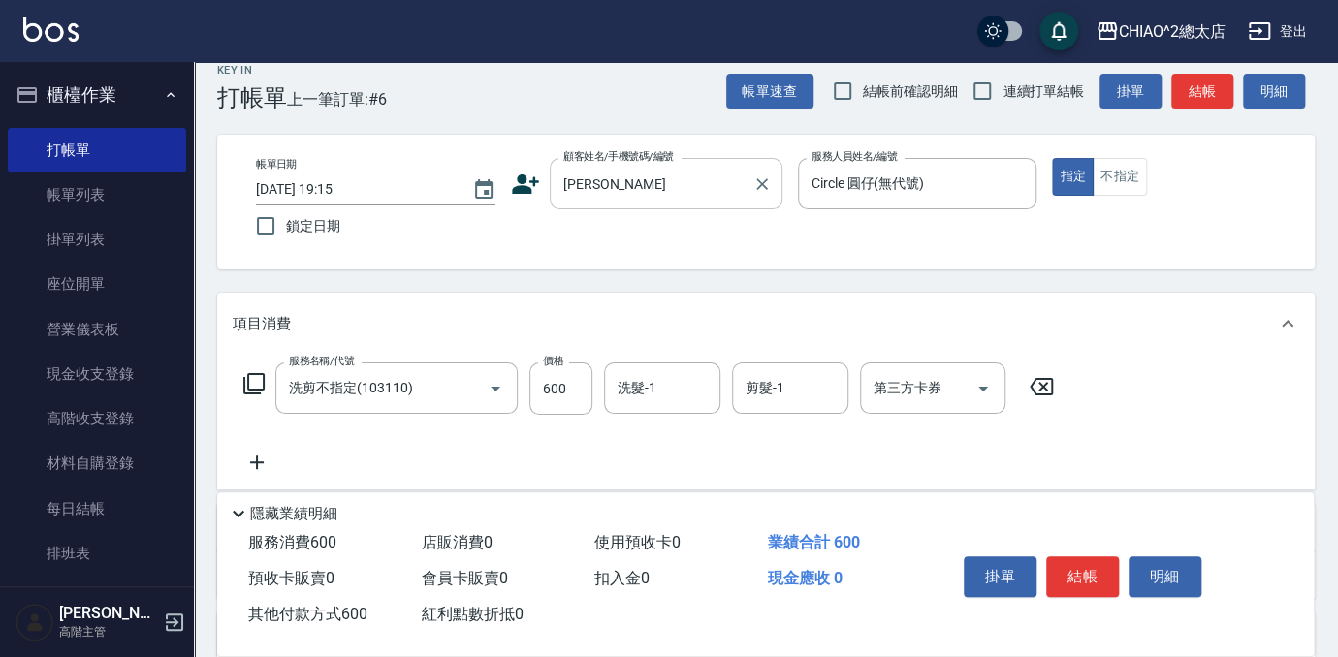
click at [642, 203] on div "[PERSON_NAME]和 顧客姓名/手機號碼/編號" at bounding box center [666, 183] width 233 height 51
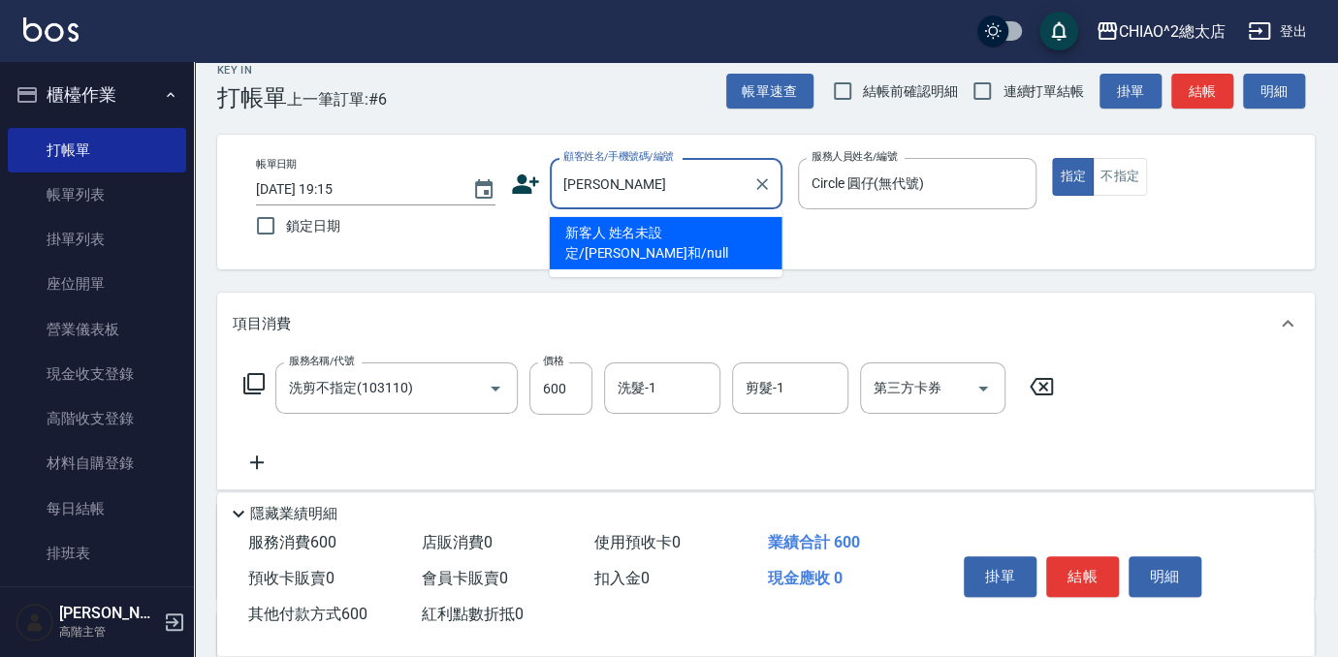
click at [659, 235] on li "新客人 姓名未設定/[PERSON_NAME]和/null" at bounding box center [666, 243] width 233 height 52
type input "新客人 姓名未設定/[PERSON_NAME]和/null"
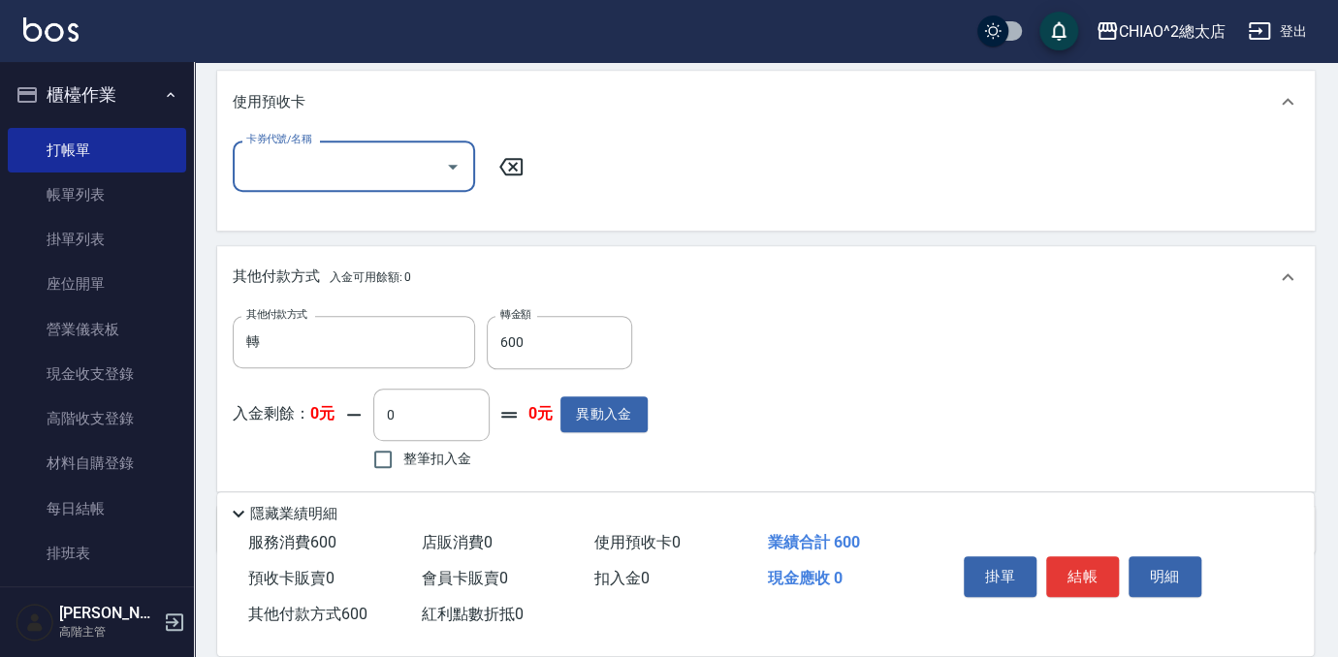
scroll to position [617, 0]
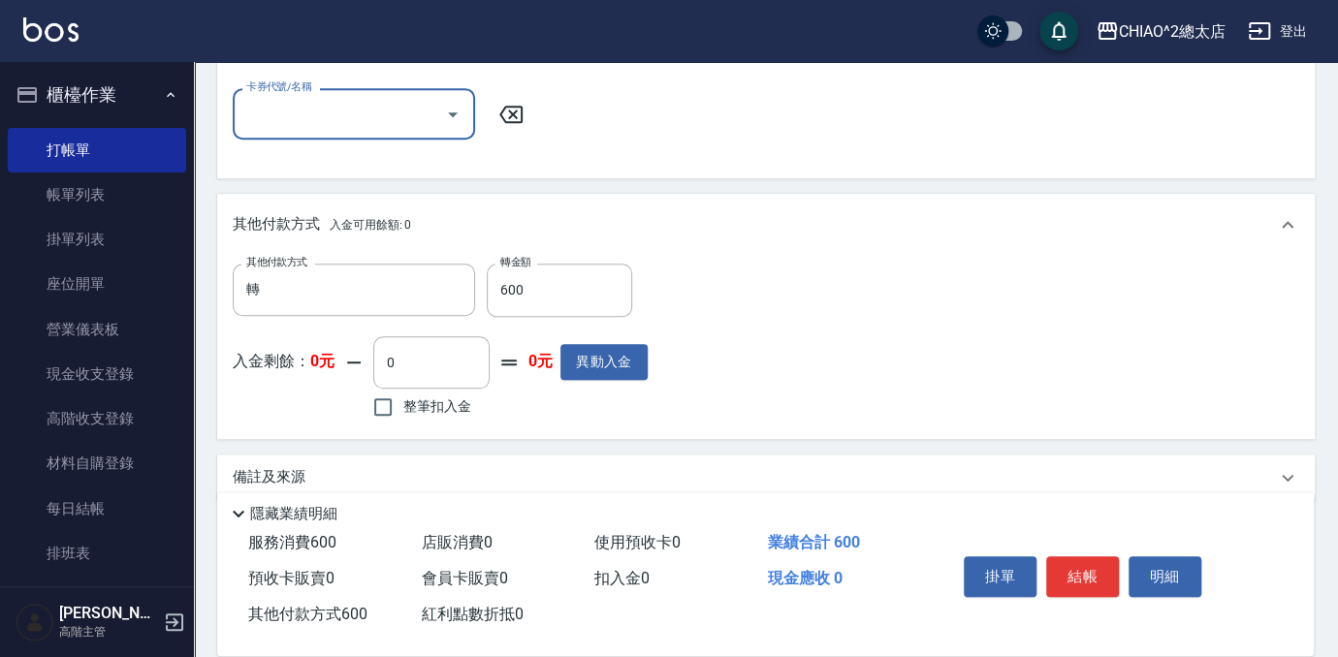
click at [1002, 283] on div "其他付款方式 轉 其他付款方式 轉金額 600 轉金額 入金剩餘： 0元 0 ​ 整筆扣入金 0元 異動入金" at bounding box center [766, 343] width 1066 height 159
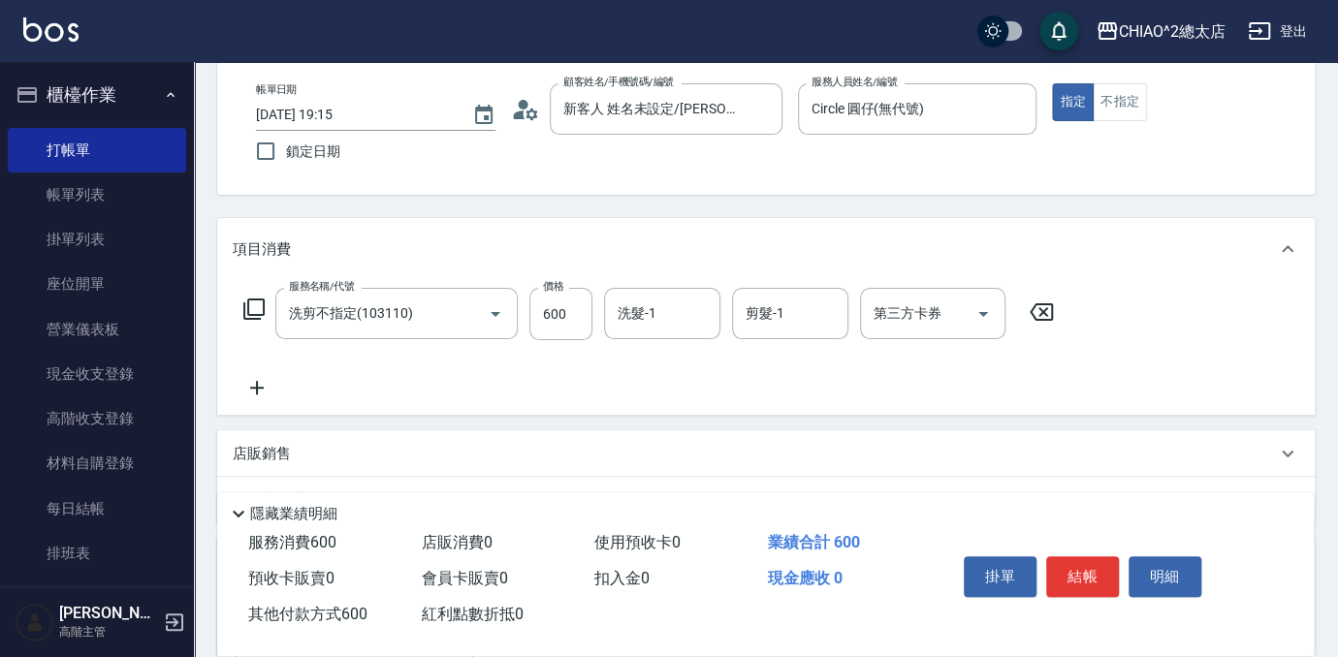
scroll to position [0, 0]
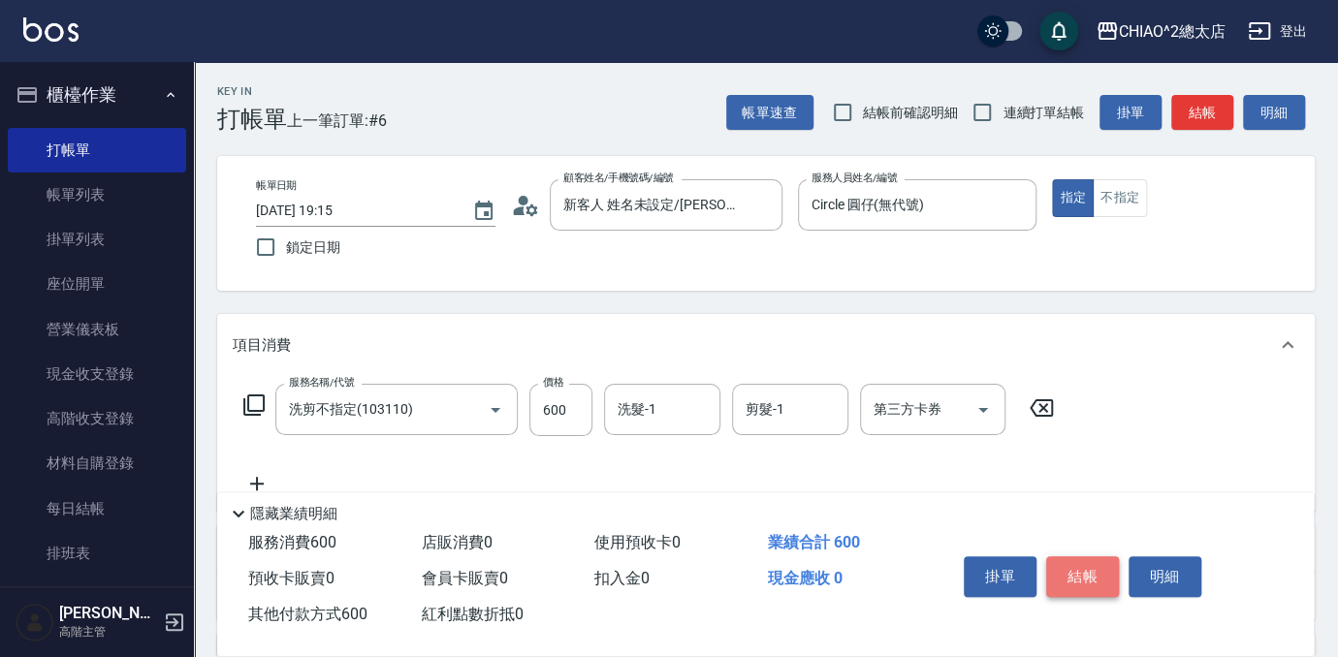
click at [1088, 567] on button "結帳" at bounding box center [1082, 577] width 73 height 41
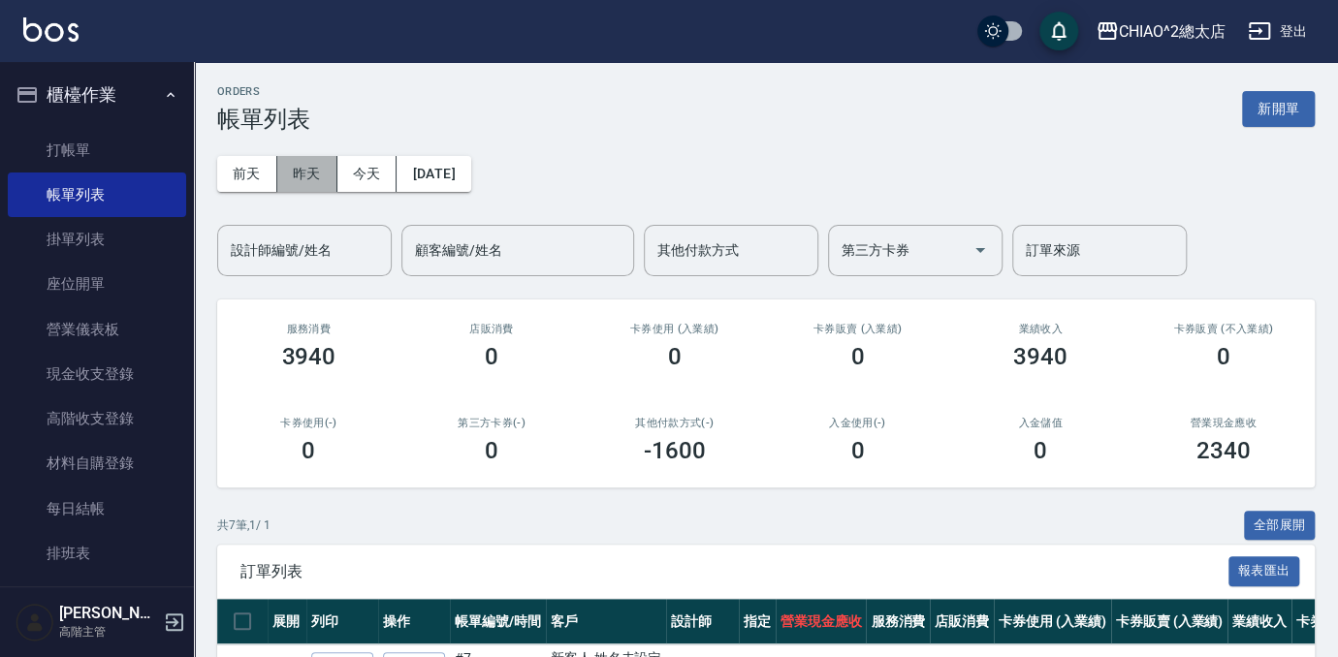
click at [292, 157] on button "昨天" at bounding box center [307, 174] width 60 height 36
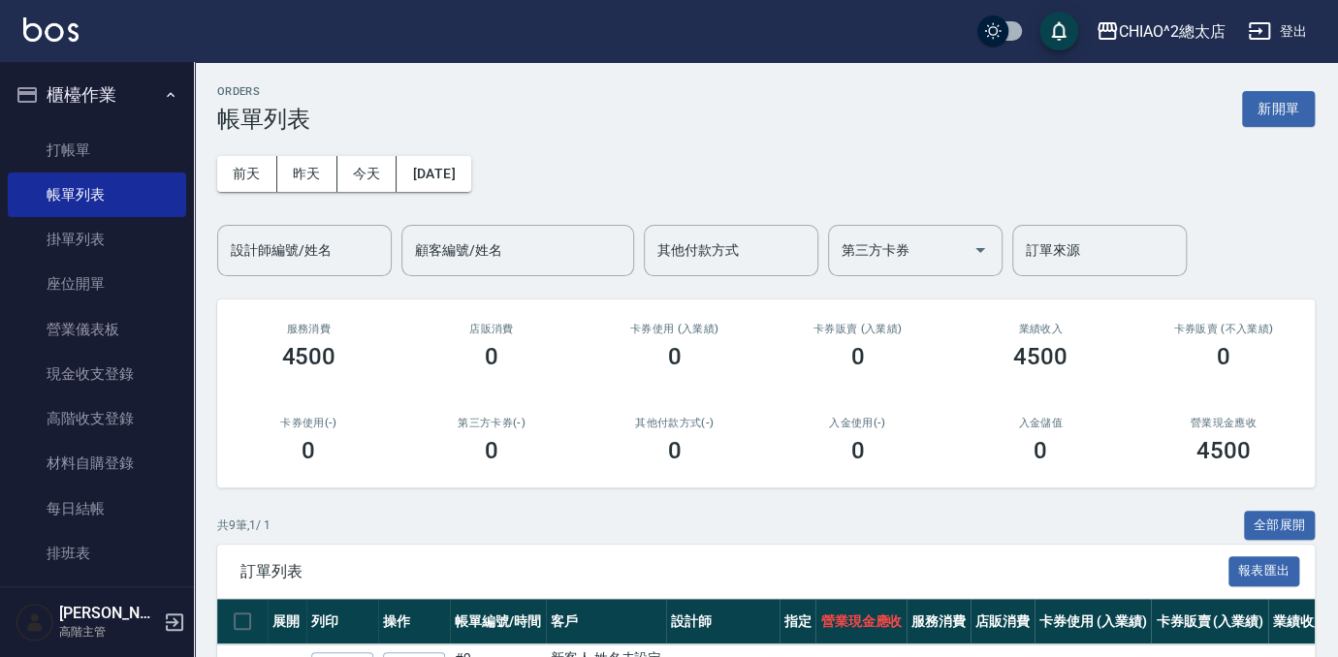
click at [803, 172] on div "[DATE] [DATE] [DATE] [DATE] 設計師編號/姓名 設計師編號/姓名 顧客編號/姓名 顧客編號/姓名 其他付款方式 其他付款方式 第三方…" at bounding box center [765, 204] width 1097 height 143
click at [1294, 115] on button "新開單" at bounding box center [1278, 109] width 73 height 36
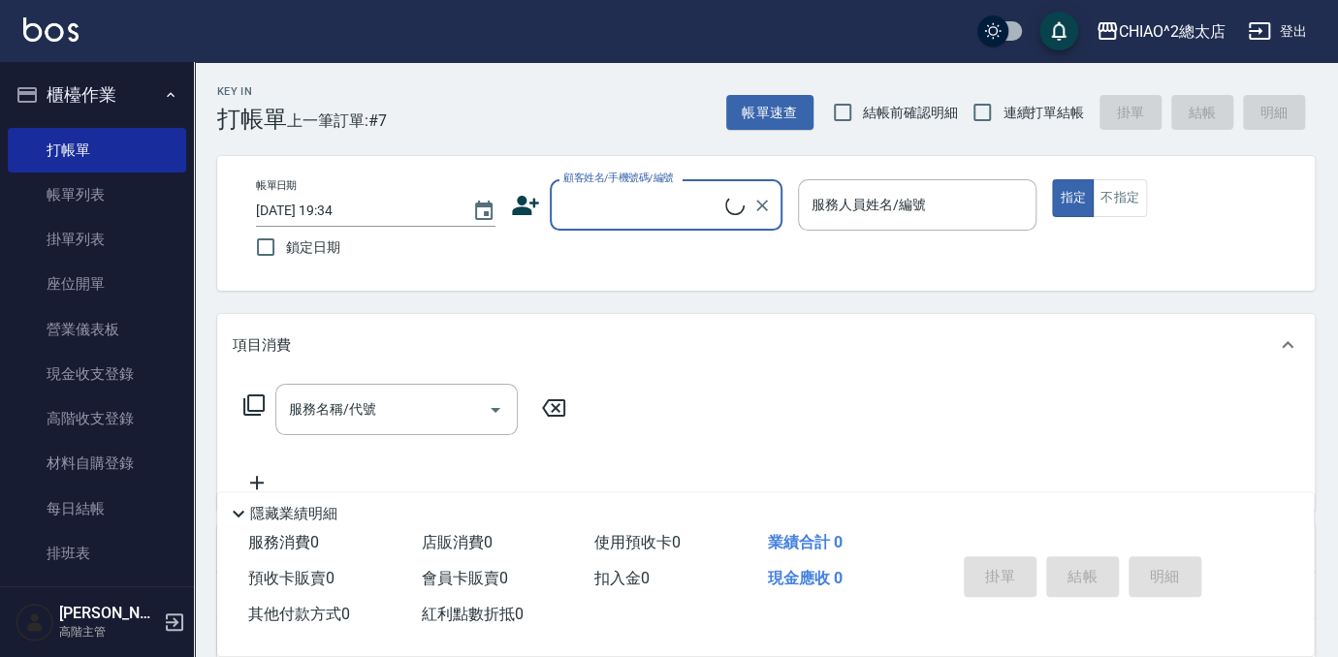
click at [676, 206] on input "顧客姓名/手機號碼/編號" at bounding box center [641, 205] width 167 height 34
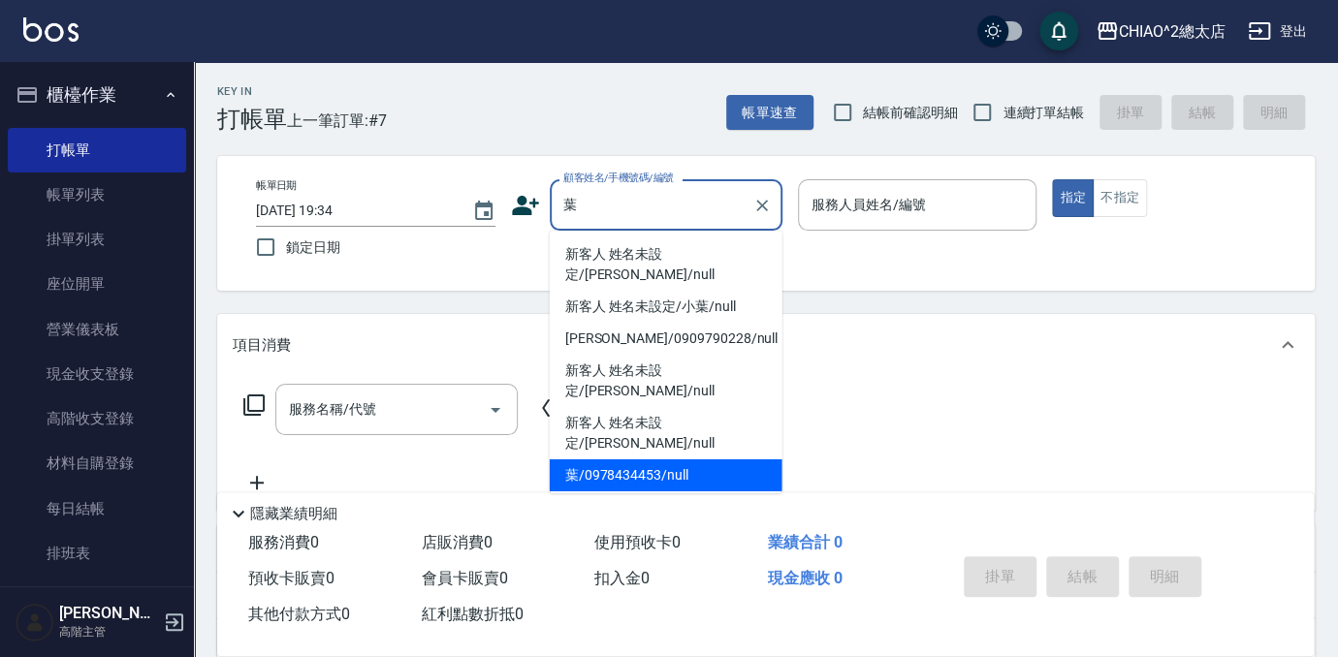
click at [687, 460] on li "葉/0978434453/null" at bounding box center [666, 476] width 233 height 32
type input "葉/0978434453/null"
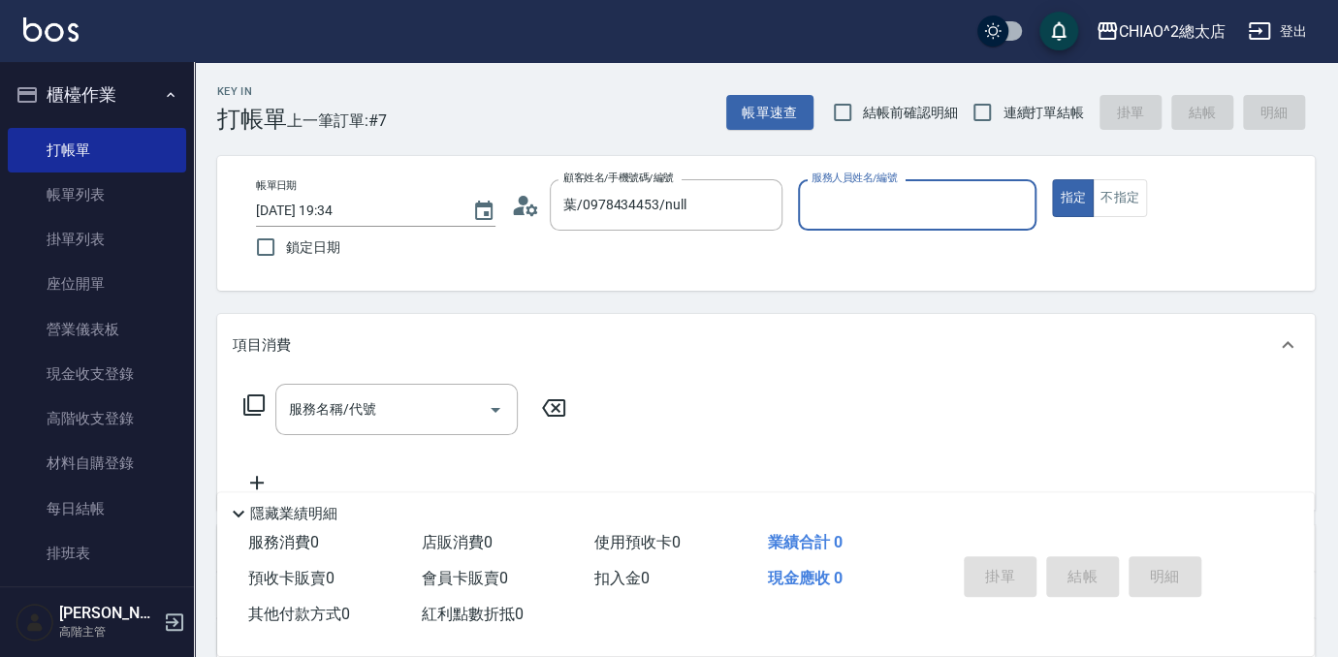
click at [936, 203] on input "服務人員姓名/編號" at bounding box center [918, 205] width 222 height 34
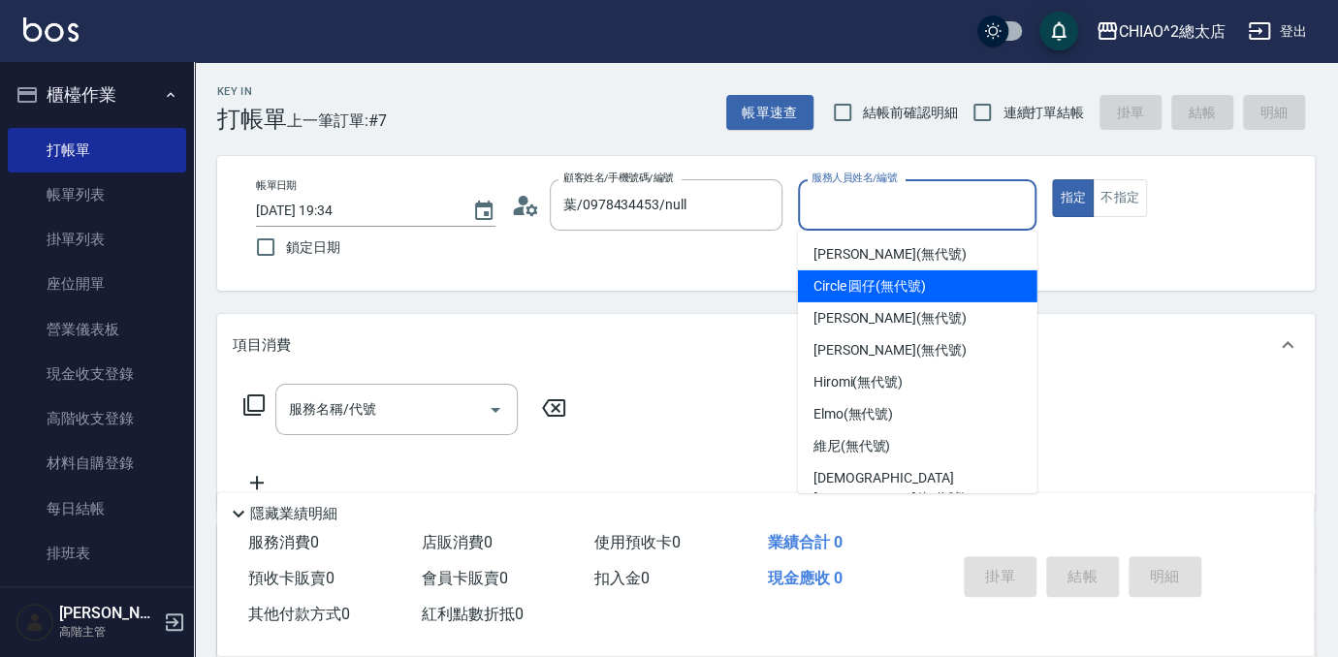
click at [907, 286] on span "Circle 圓仔 (無代號)" at bounding box center [869, 286] width 112 height 20
type input "Circle 圓仔(無代號)"
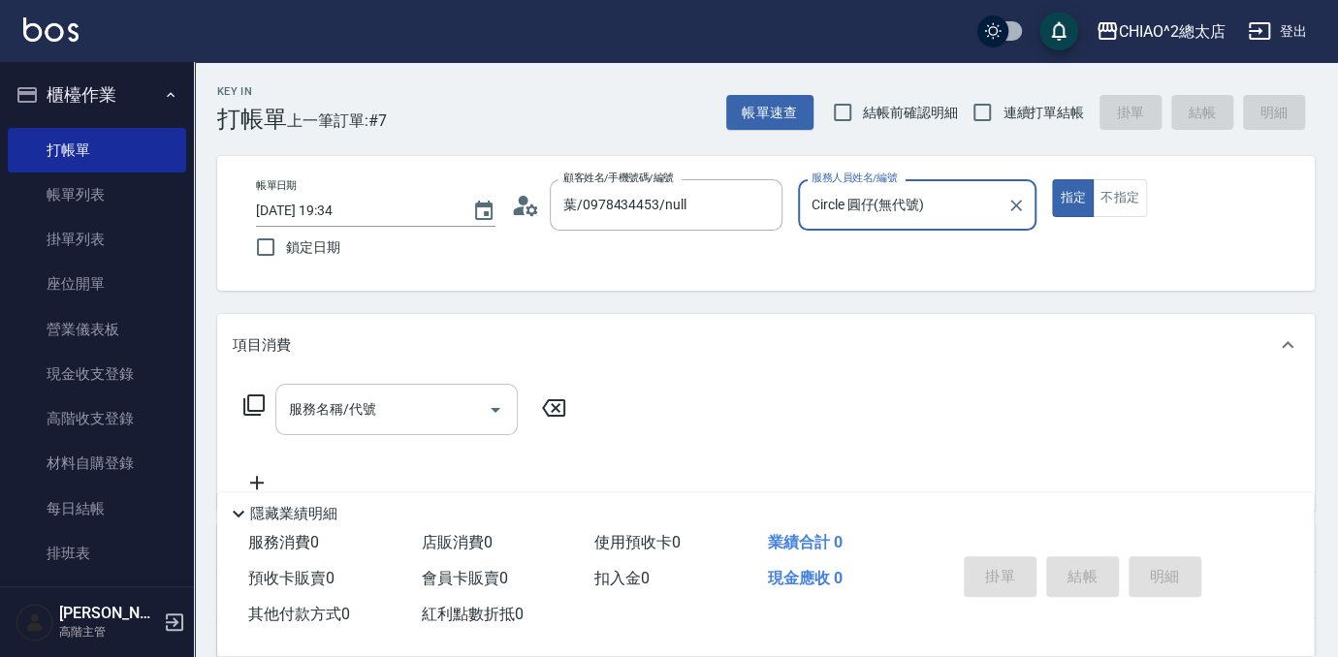
click at [449, 407] on input "服務名稱/代號" at bounding box center [382, 410] width 196 height 34
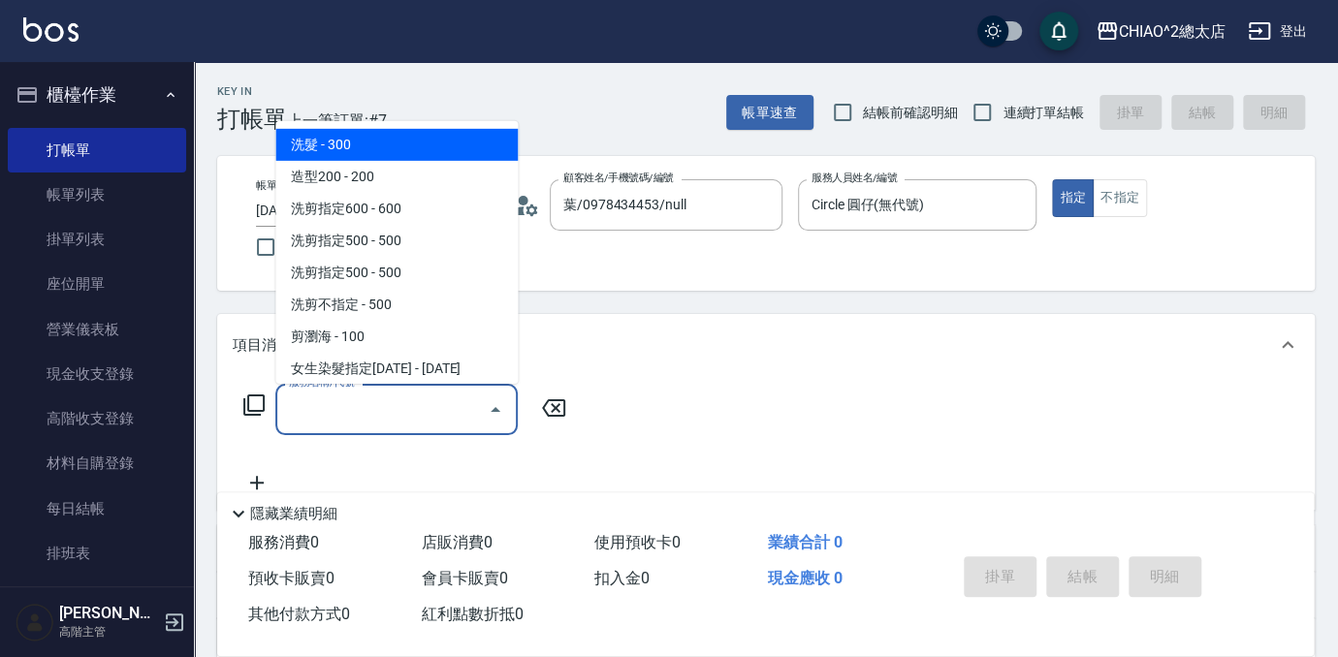
click at [416, 143] on span "洗髮 - 300" at bounding box center [396, 145] width 242 height 32
type input "洗髮(103103)"
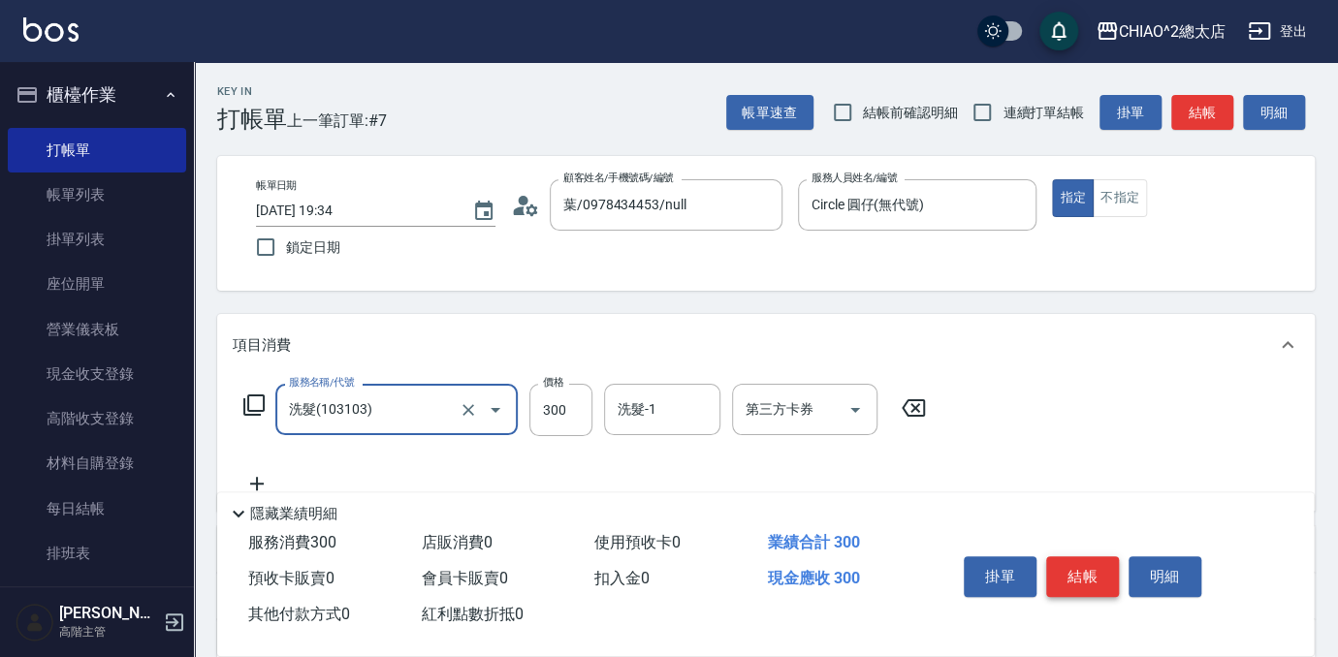
click at [1073, 585] on button "結帳" at bounding box center [1082, 577] width 73 height 41
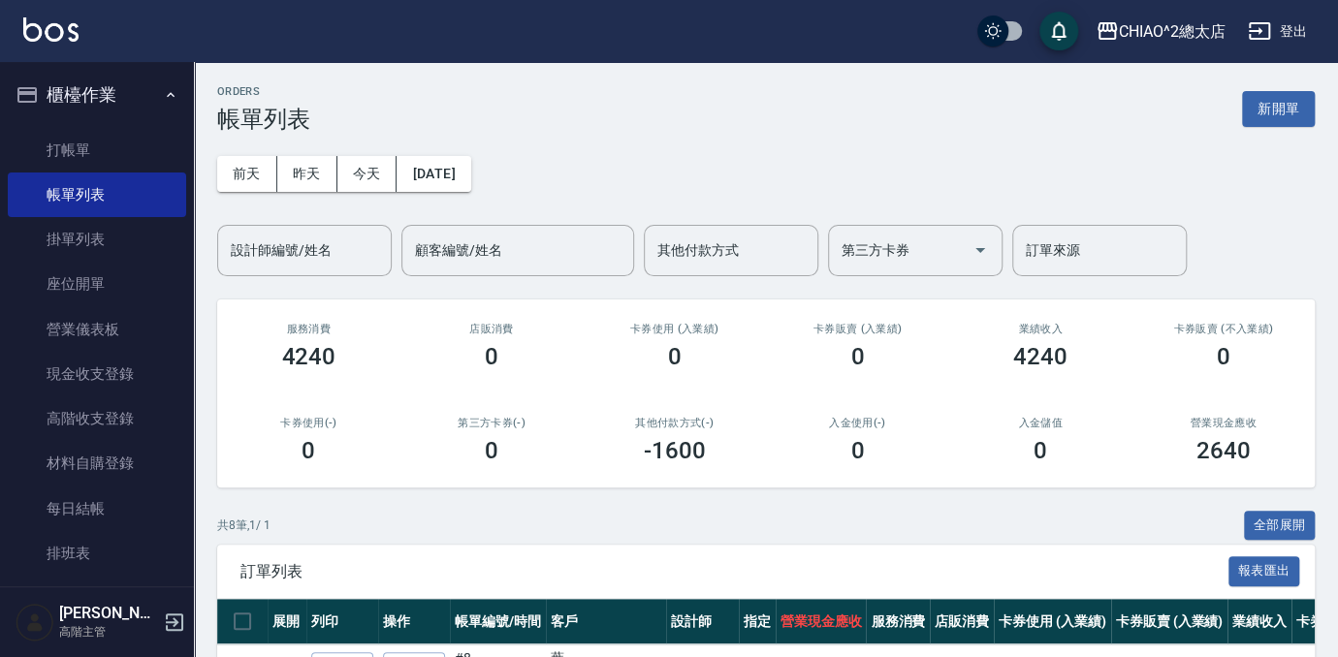
click at [326, 148] on div "ORDERS 帳單列表 新開單 [DATE] [DATE] [DATE] [DATE] 設計師編號/姓名 設計師編號/姓名 顧客編號/姓名 顧客編號/姓名 其…" at bounding box center [766, 577] width 1144 height 1031
drag, startPoint x: 326, startPoint y: 148, endPoint x: 295, endPoint y: 175, distance: 41.2
click at [295, 175] on button "昨天" at bounding box center [307, 174] width 60 height 36
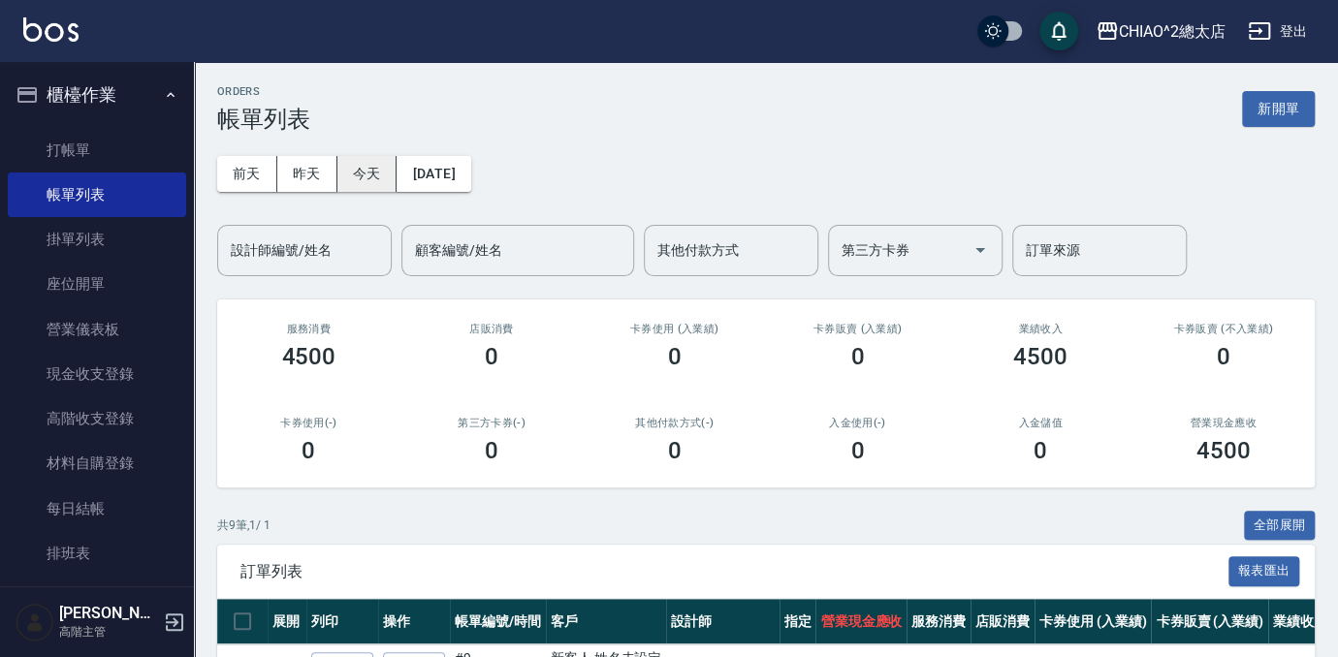
click at [369, 191] on button "今天" at bounding box center [367, 174] width 60 height 36
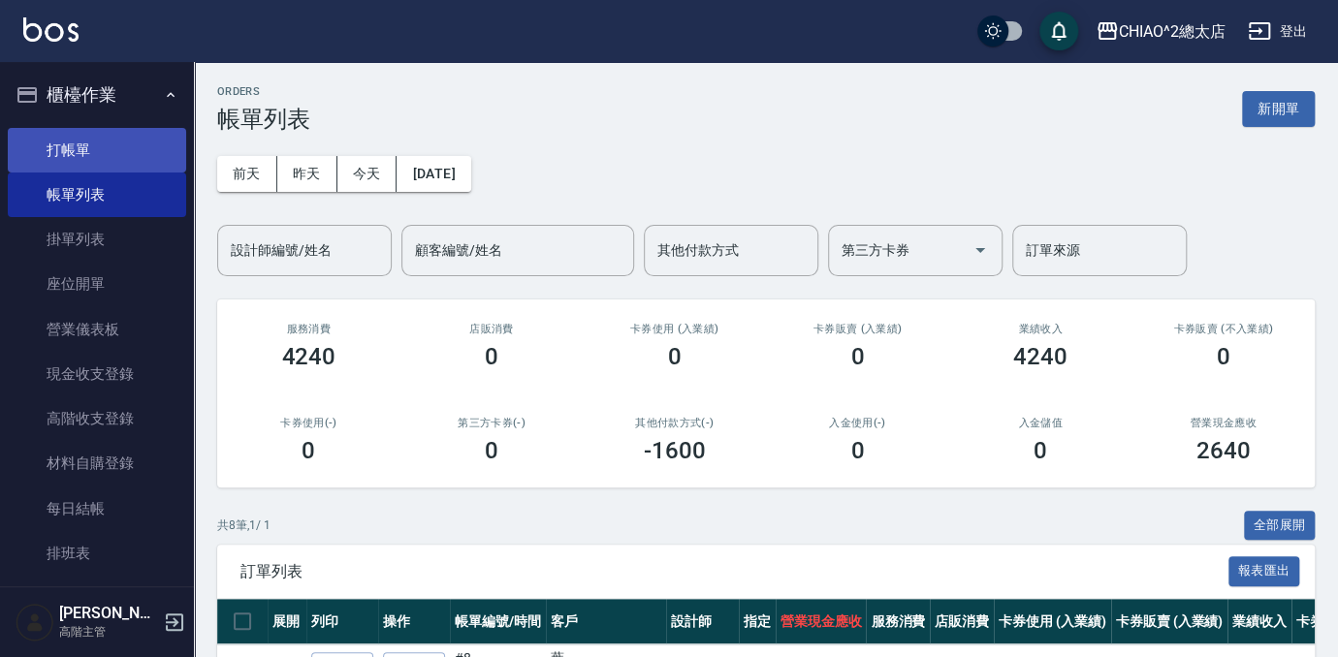
click at [113, 145] on link "打帳單" at bounding box center [97, 150] width 178 height 45
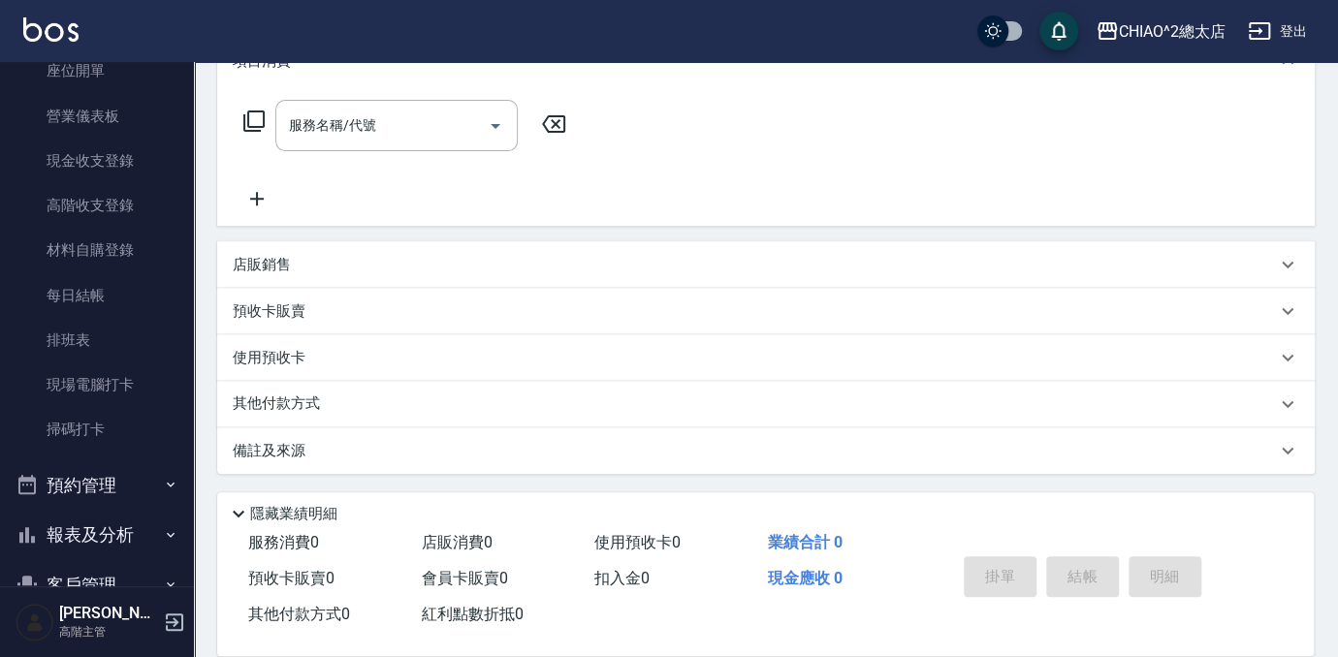
scroll to position [440, 0]
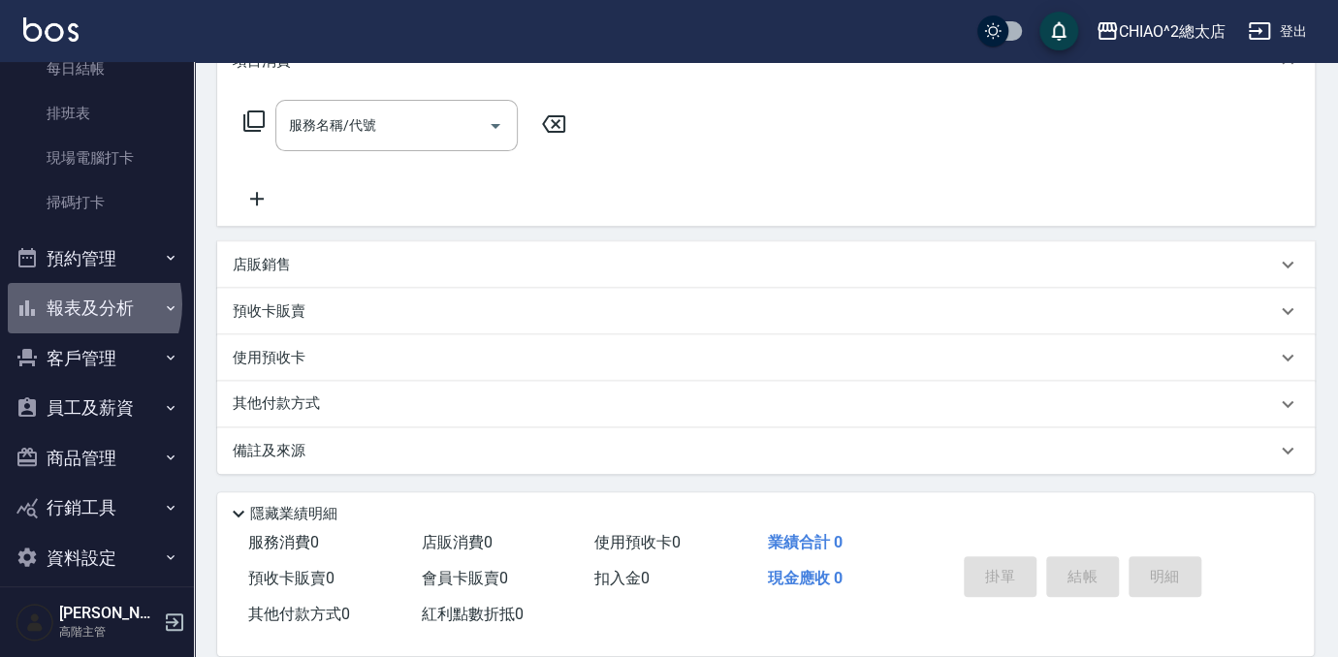
click at [71, 303] on button "報表及分析" at bounding box center [97, 308] width 178 height 50
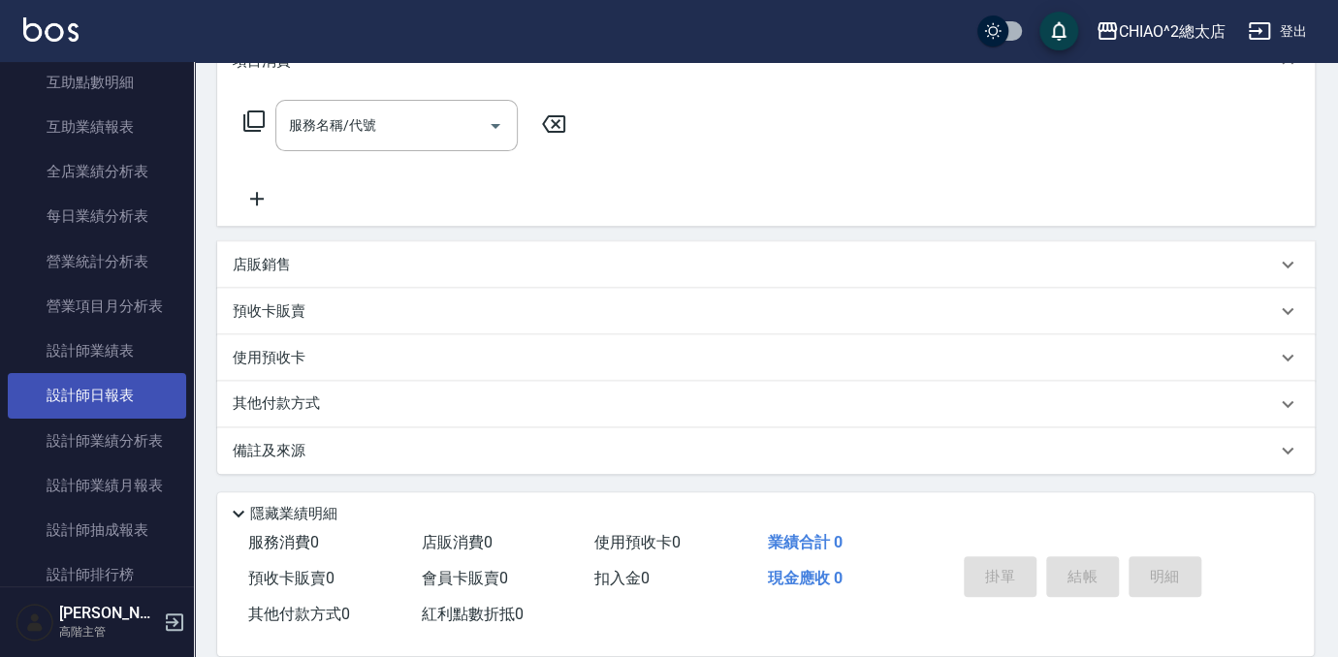
scroll to position [1145, 0]
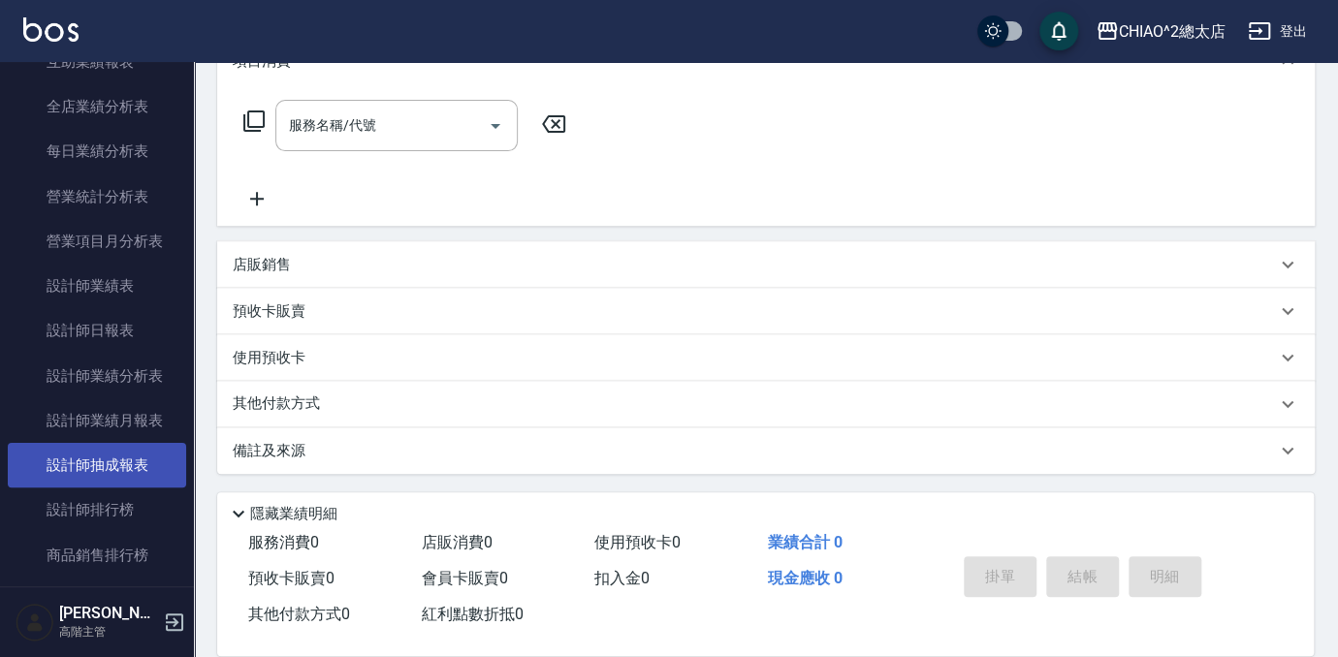
click at [96, 475] on link "設計師抽成報表" at bounding box center [97, 465] width 178 height 45
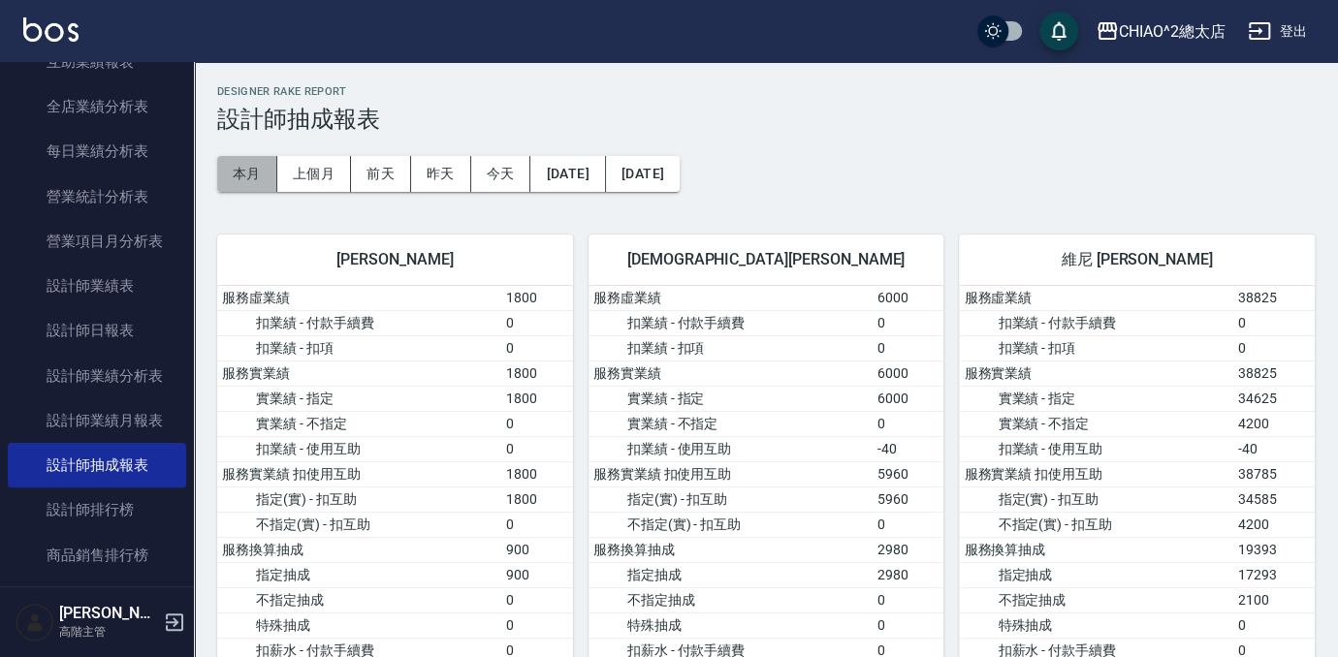
click at [245, 179] on button "本月" at bounding box center [247, 174] width 60 height 36
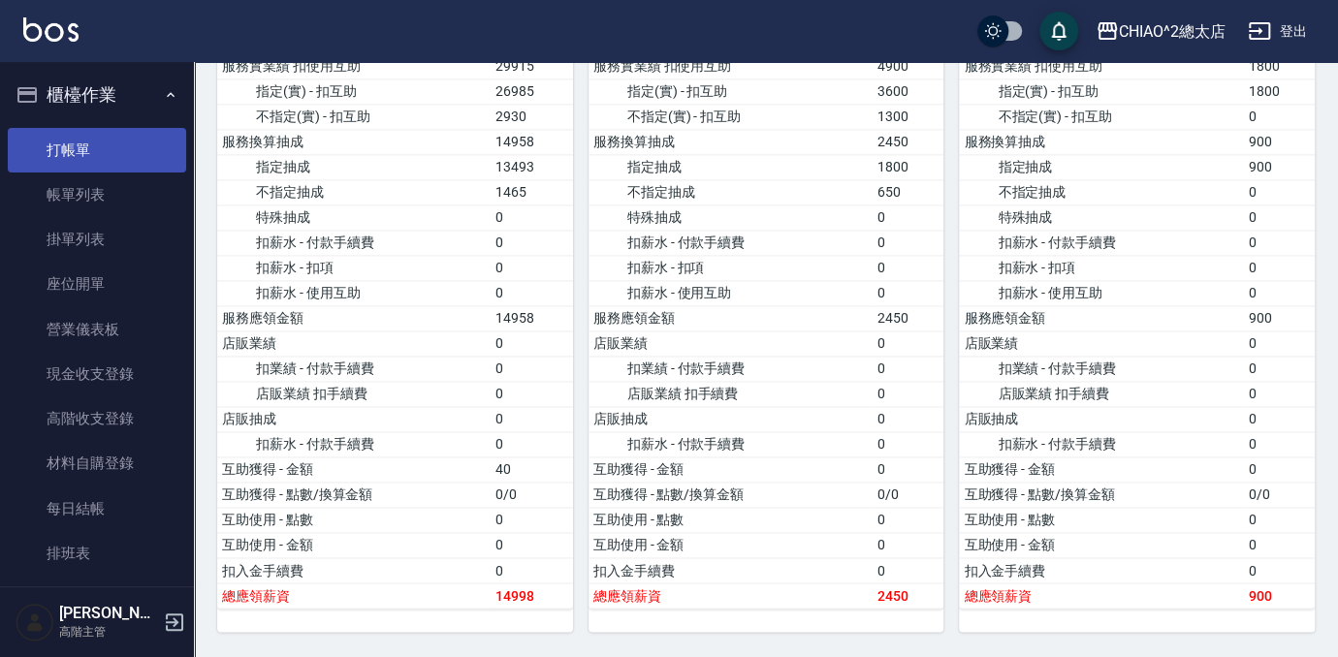
click at [77, 164] on link "打帳單" at bounding box center [97, 150] width 178 height 45
